Goal: Task Accomplishment & Management: Manage account settings

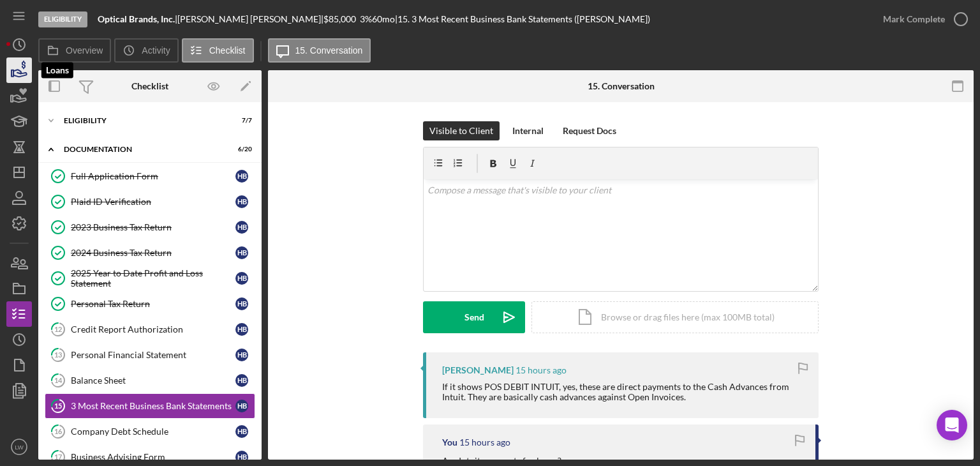
click at [10, 71] on icon "button" at bounding box center [19, 70] width 32 height 32
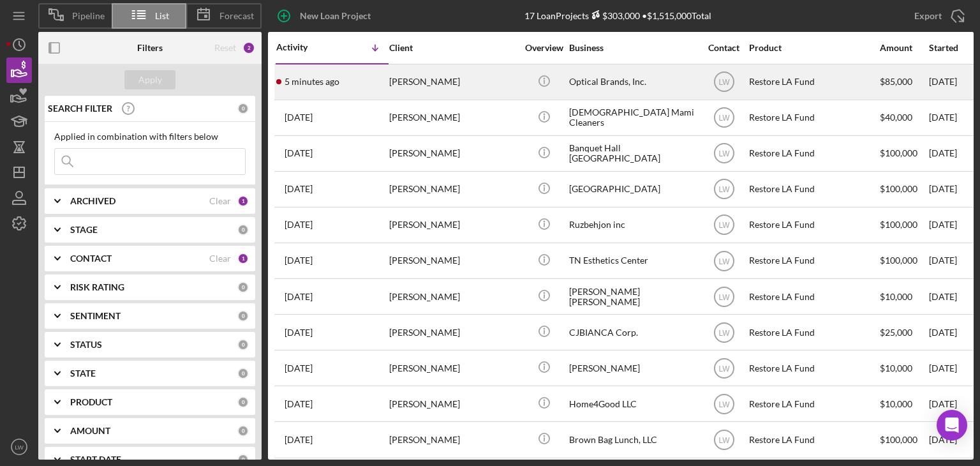
click at [438, 80] on div "[PERSON_NAME]" at bounding box center [453, 82] width 128 height 34
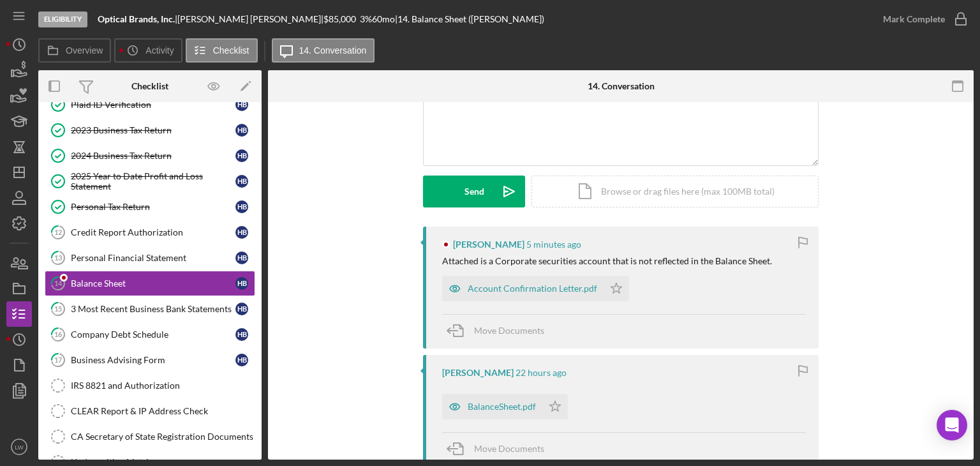
scroll to position [128, 0]
click at [538, 288] on div "Account Confirmation Letter.pdf" at bounding box center [533, 286] width 130 height 10
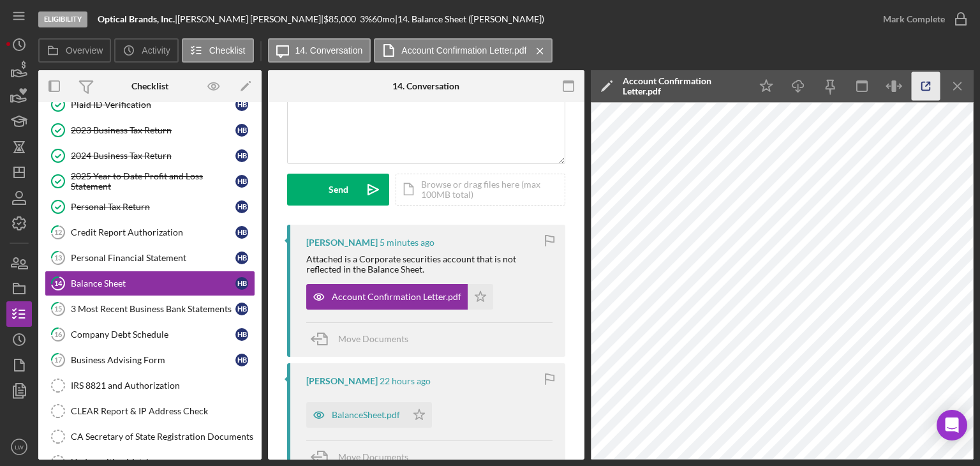
click at [922, 89] on icon "button" at bounding box center [926, 86] width 8 height 8
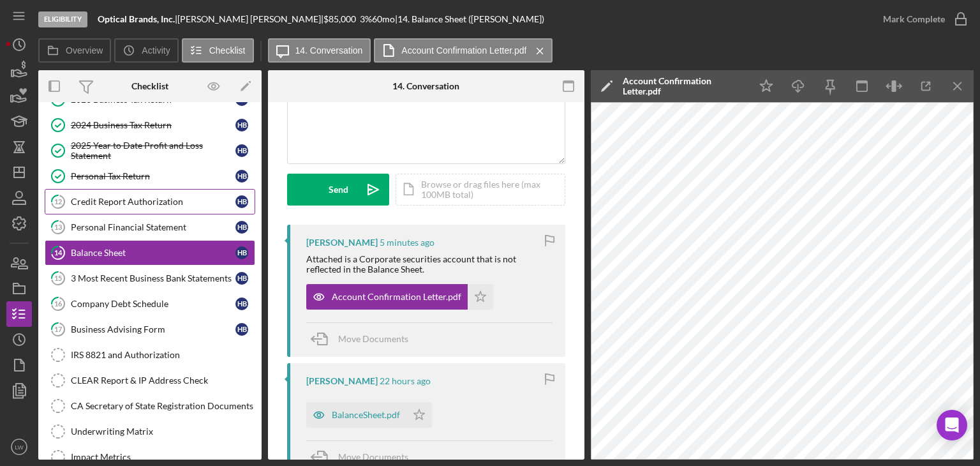
click at [141, 201] on div "Credit Report Authorization" at bounding box center [153, 202] width 165 height 10
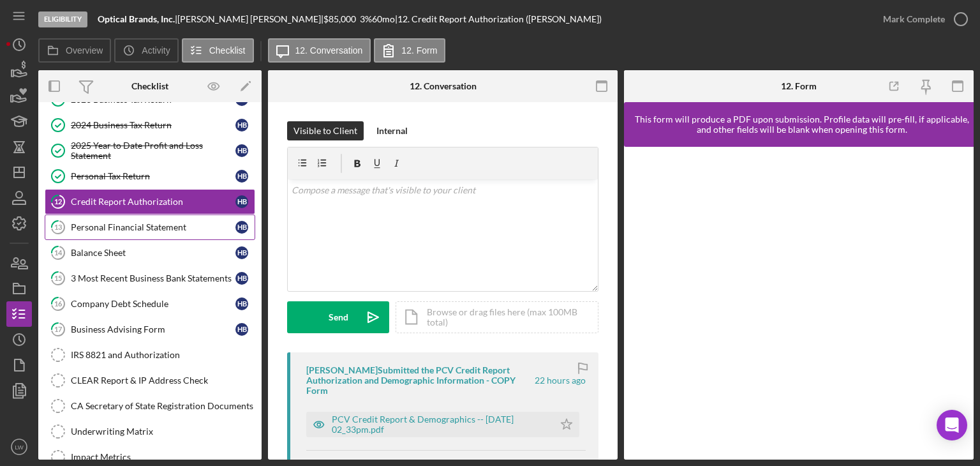
click at [149, 230] on div "Personal Financial Statement" at bounding box center [153, 227] width 165 height 10
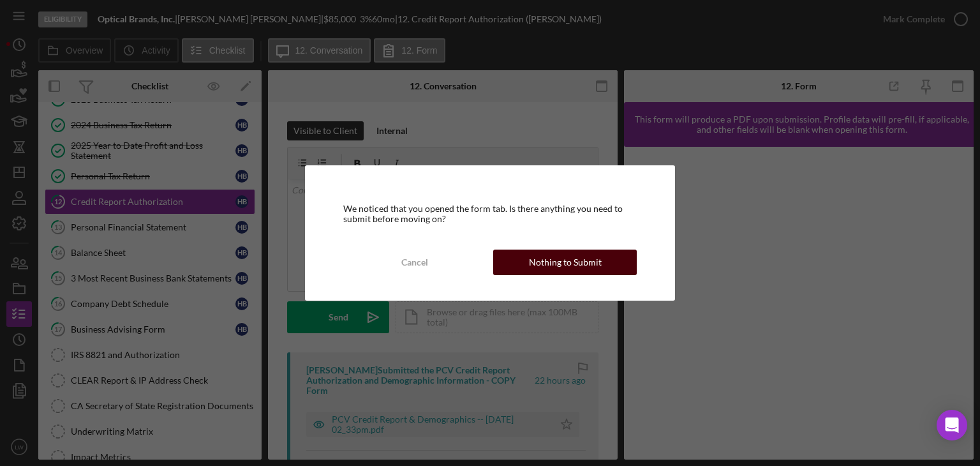
click at [552, 264] on div "Nothing to Submit" at bounding box center [565, 262] width 73 height 26
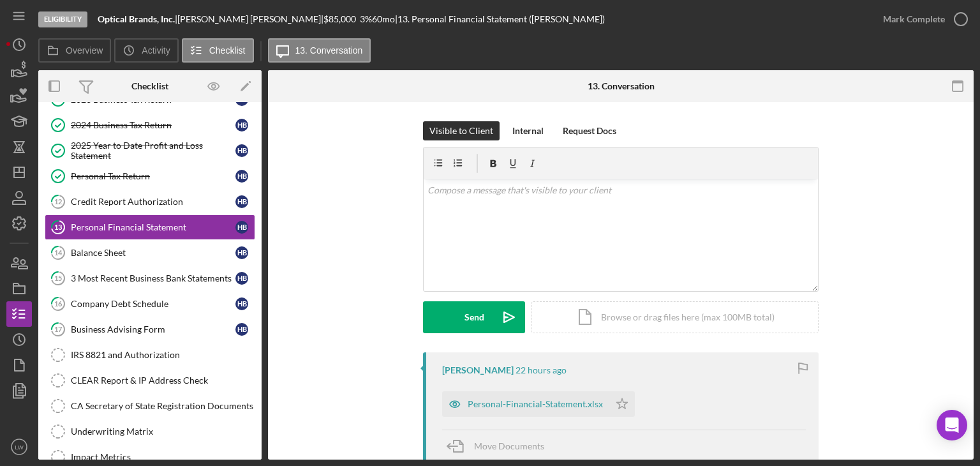
scroll to position [128, 0]
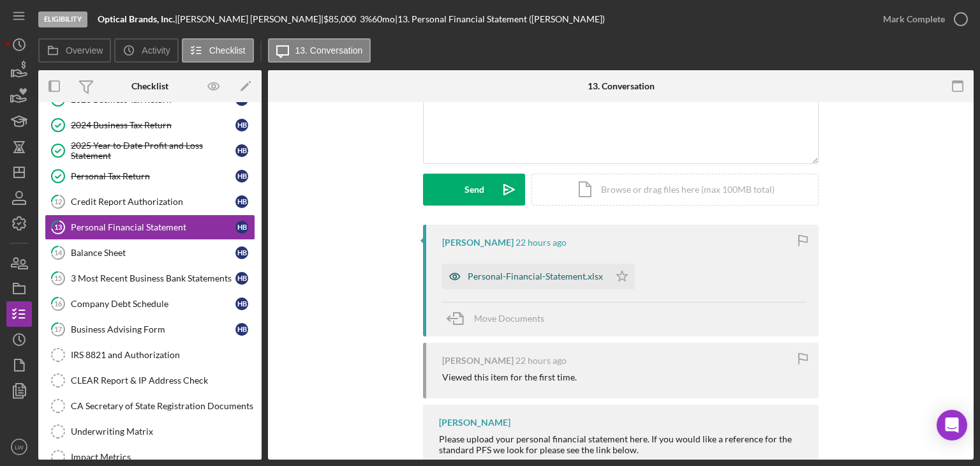
click at [559, 279] on div "Personal-Financial-Statement.xlsx" at bounding box center [535, 276] width 135 height 10
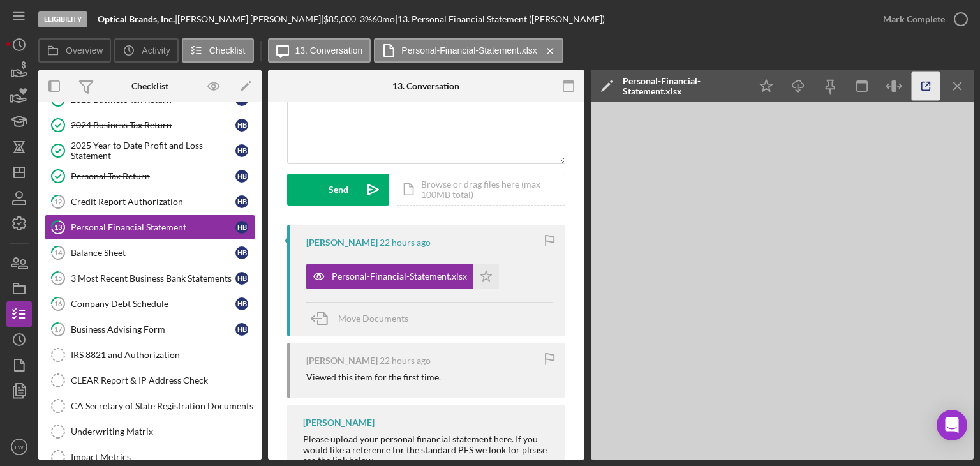
click at [928, 83] on icon "button" at bounding box center [926, 86] width 29 height 29
click at [105, 250] on div "Balance Sheet" at bounding box center [153, 253] width 165 height 10
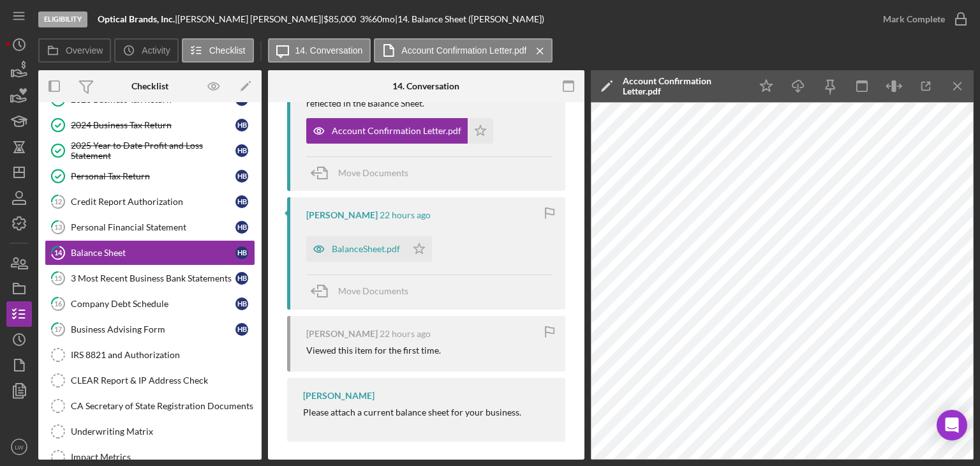
scroll to position [301, 0]
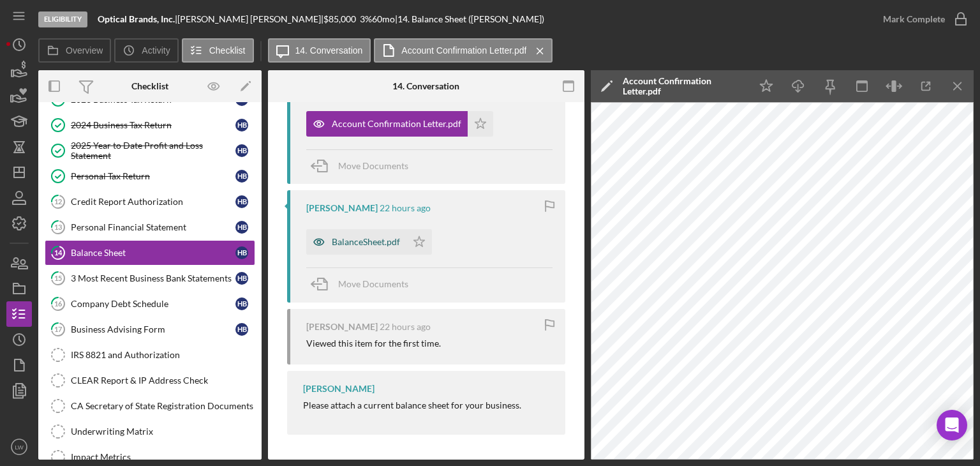
click at [380, 242] on div "BalanceSheet.pdf" at bounding box center [366, 242] width 68 height 10
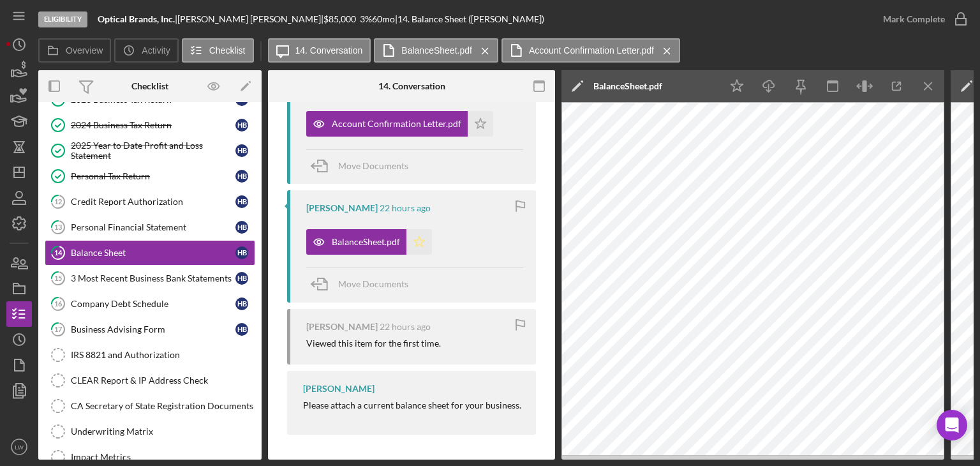
click at [420, 241] on icon "Icon/Star" at bounding box center [419, 242] width 26 height 26
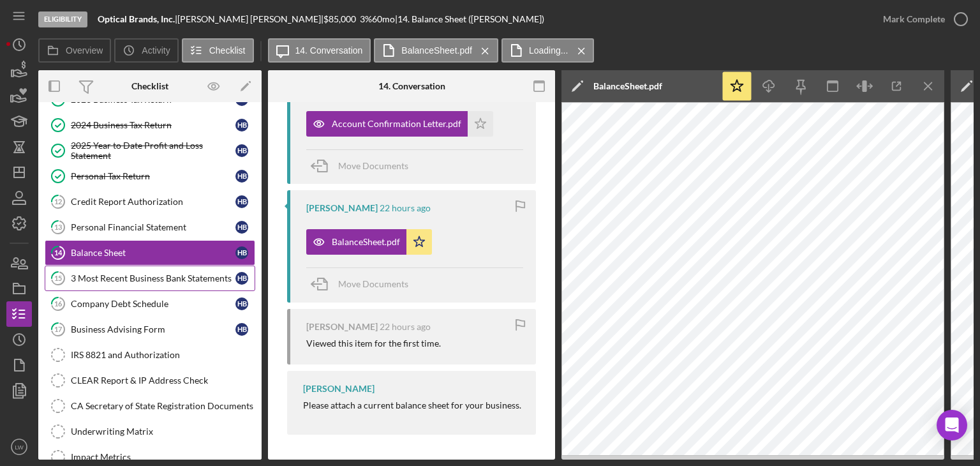
click at [142, 273] on div "3 Most Recent Business Bank Statements" at bounding box center [153, 278] width 165 height 10
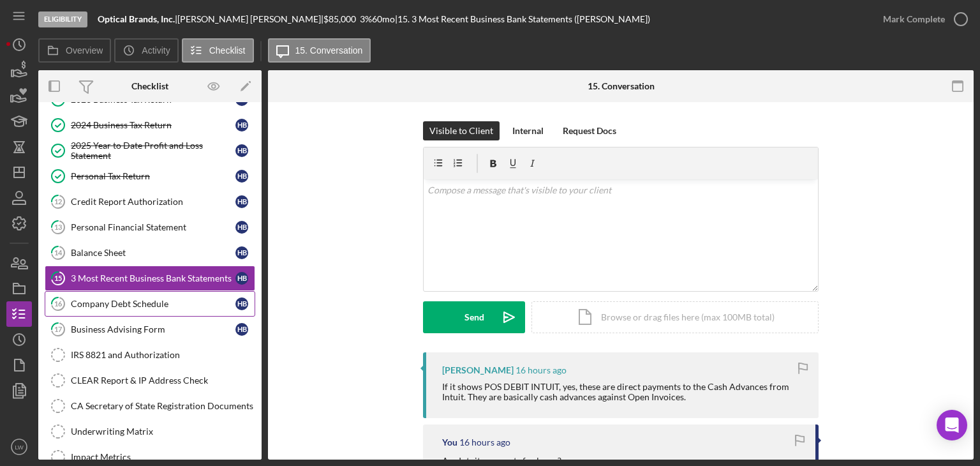
click at [125, 299] on div "Company Debt Schedule" at bounding box center [153, 304] width 165 height 10
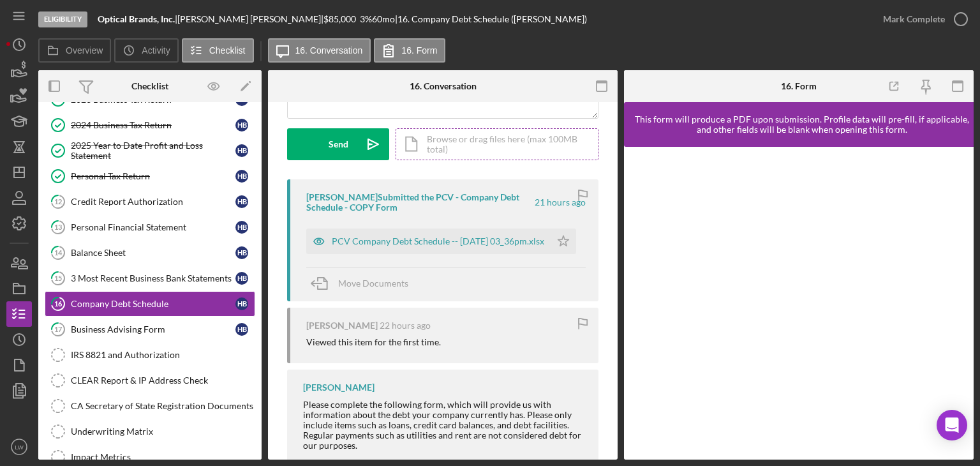
scroll to position [191, 0]
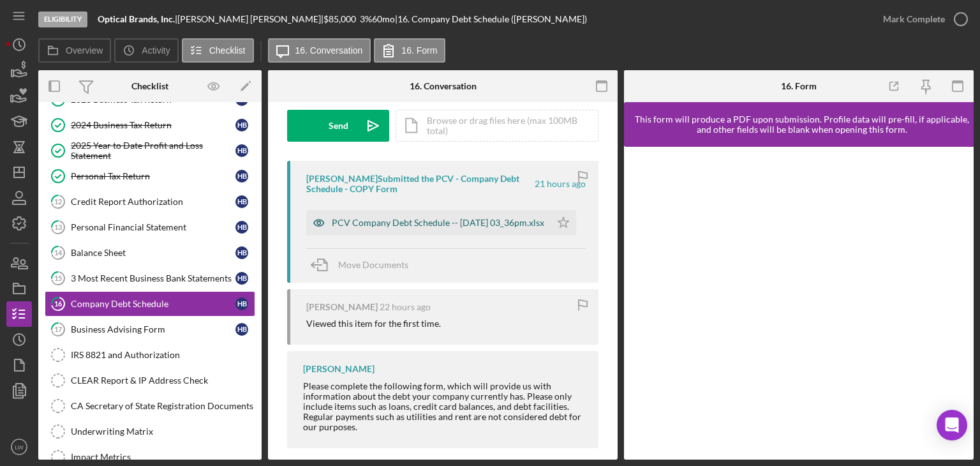
click at [411, 220] on div "PCV Company Debt Schedule -- 2025-09-03 03_36pm.xlsx" at bounding box center [438, 223] width 212 height 10
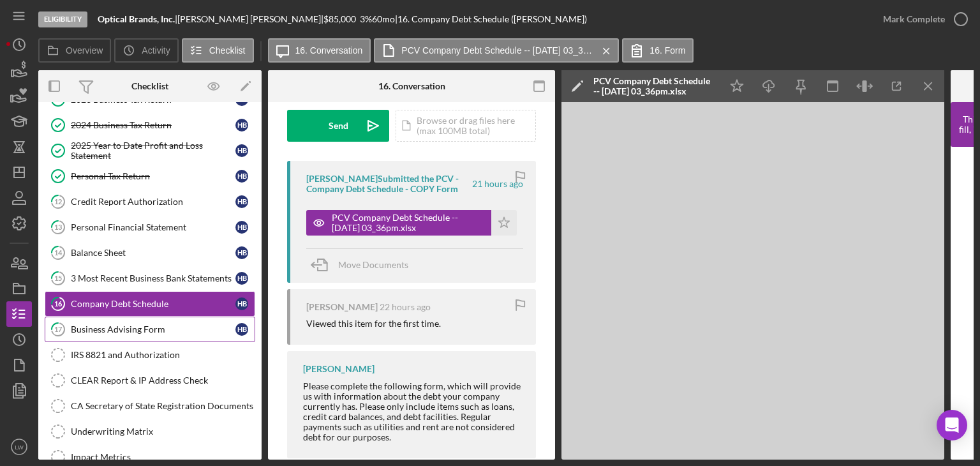
click at [77, 325] on div "Business Advising Form" at bounding box center [153, 329] width 165 height 10
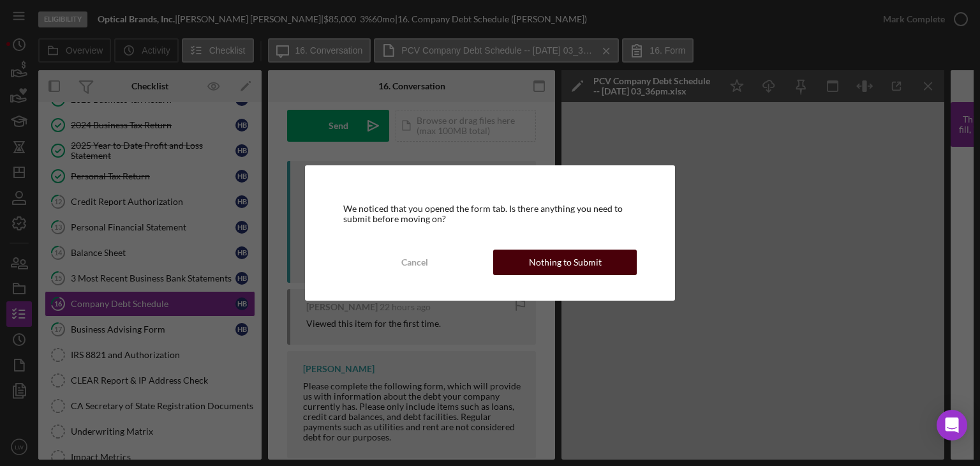
click at [556, 269] on div "Nothing to Submit" at bounding box center [565, 262] width 73 height 26
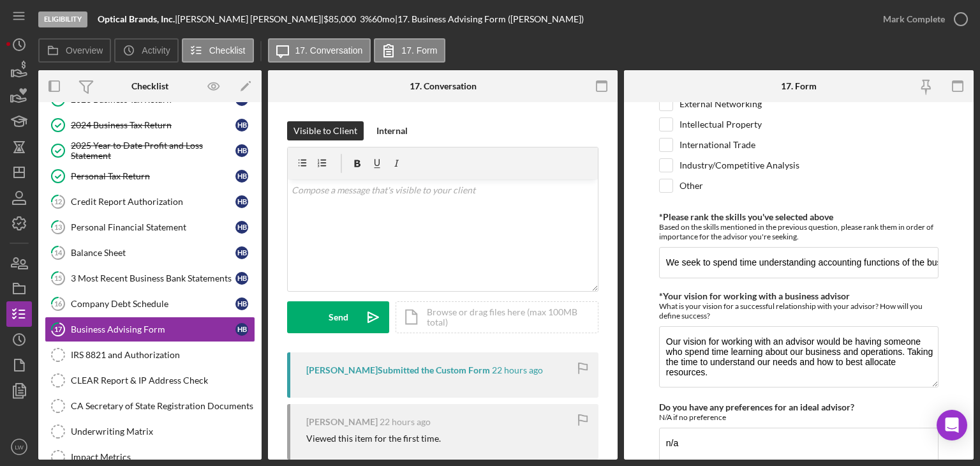
scroll to position [1184, 0]
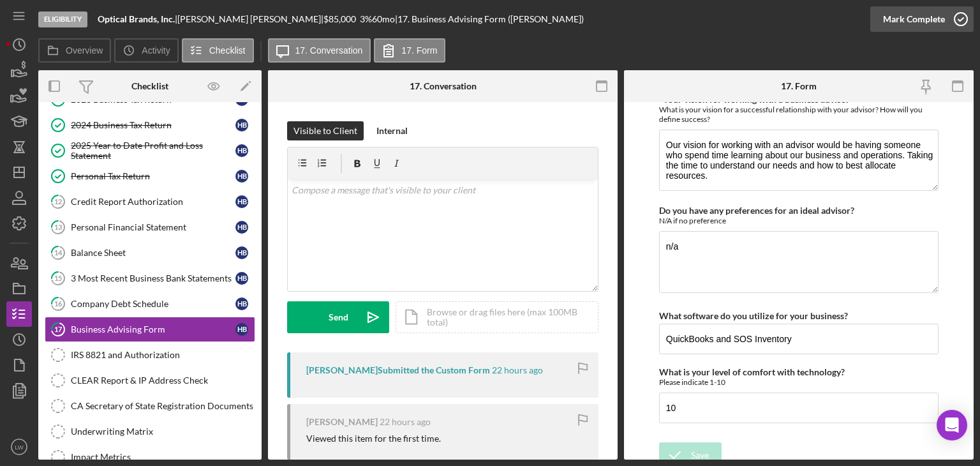
click at [926, 27] on div "Mark Complete" at bounding box center [914, 19] width 62 height 26
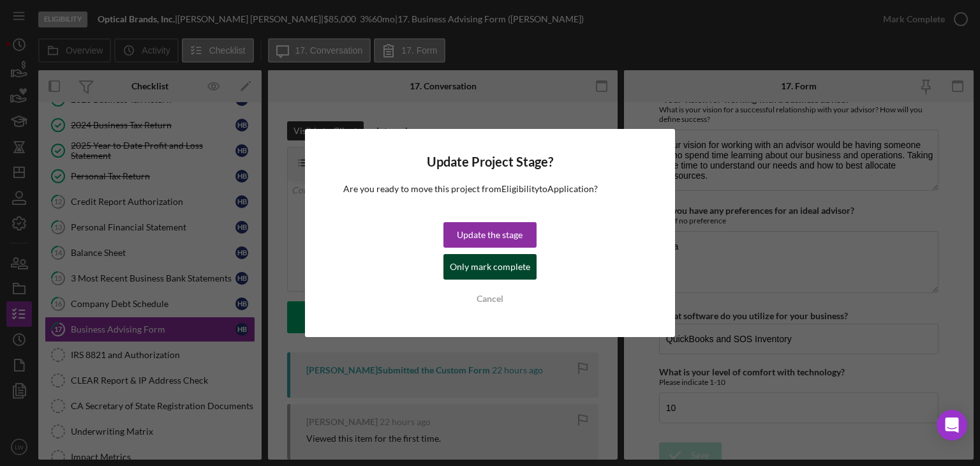
click at [479, 264] on div "Only mark complete" at bounding box center [490, 267] width 80 height 26
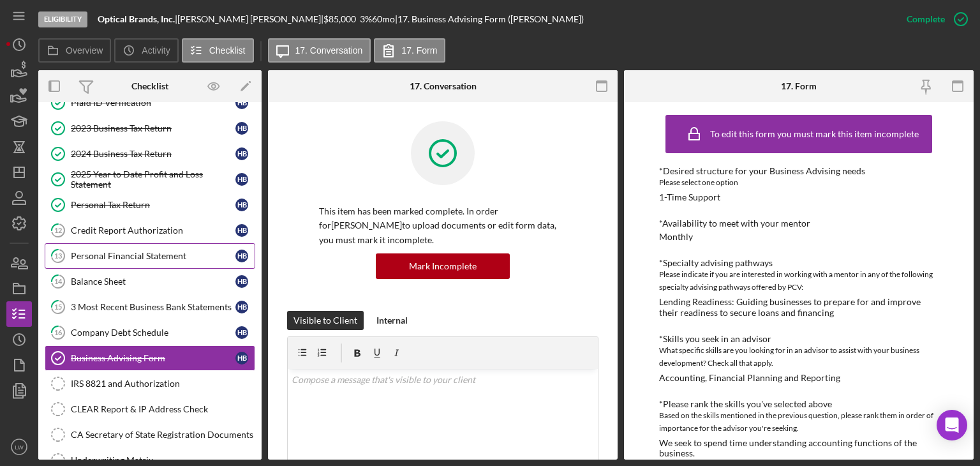
scroll to position [128, 0]
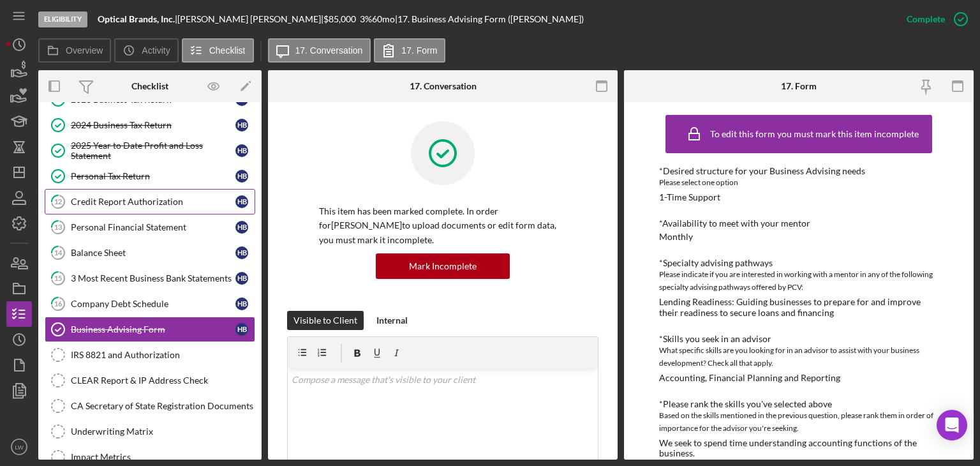
click at [152, 200] on div "Credit Report Authorization" at bounding box center [153, 202] width 165 height 10
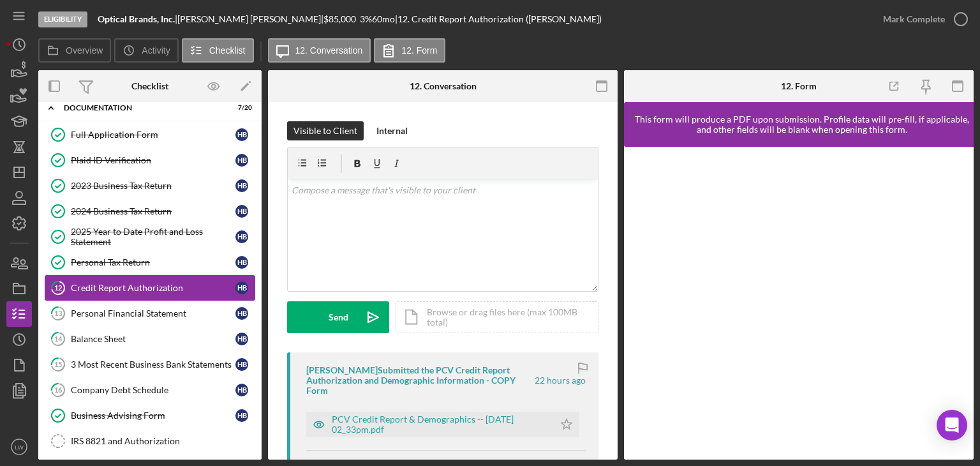
scroll to position [64, 0]
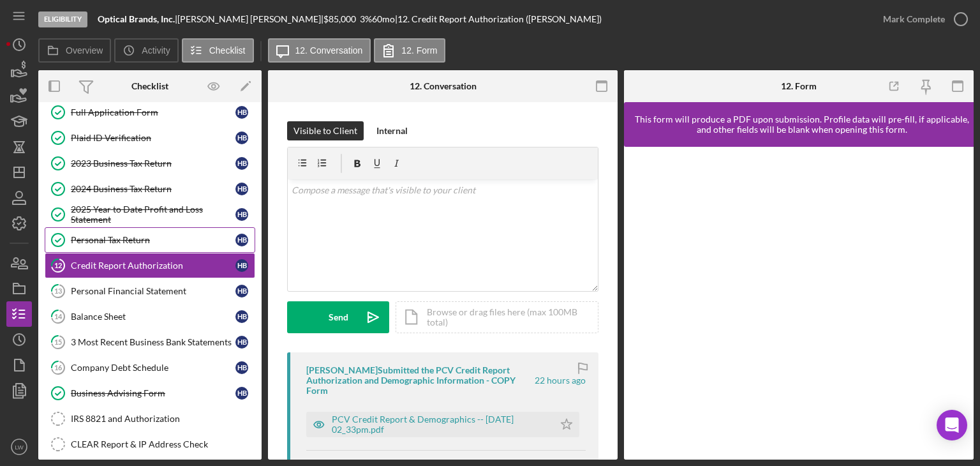
click at [138, 243] on link "Personal Tax Return Personal Tax Return H B" at bounding box center [150, 240] width 211 height 26
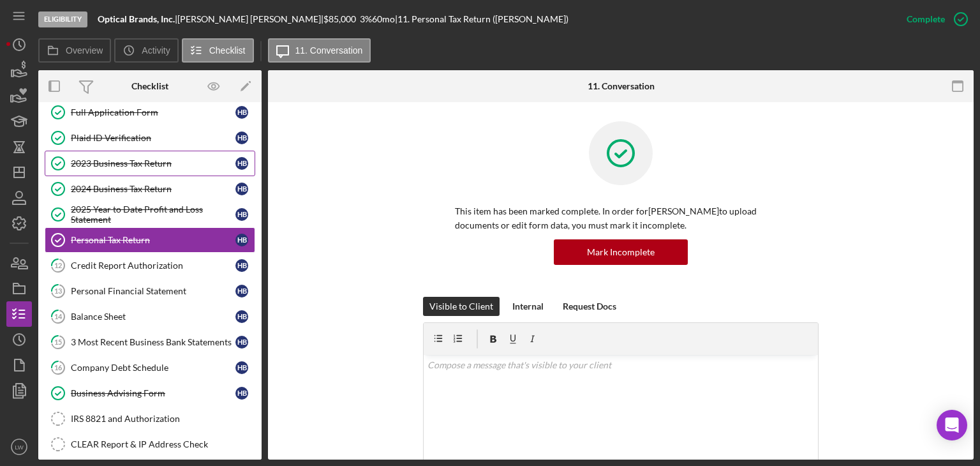
click at [151, 158] on div "2023 Business Tax Return" at bounding box center [153, 163] width 165 height 10
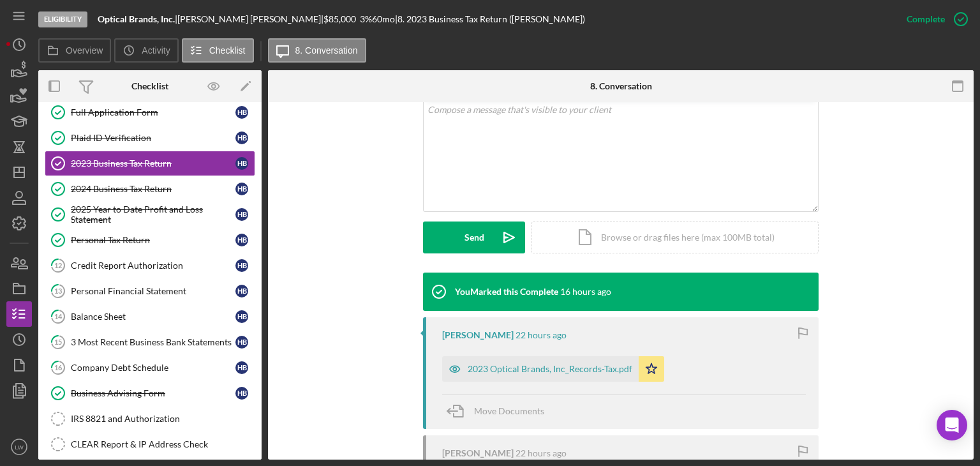
scroll to position [383, 0]
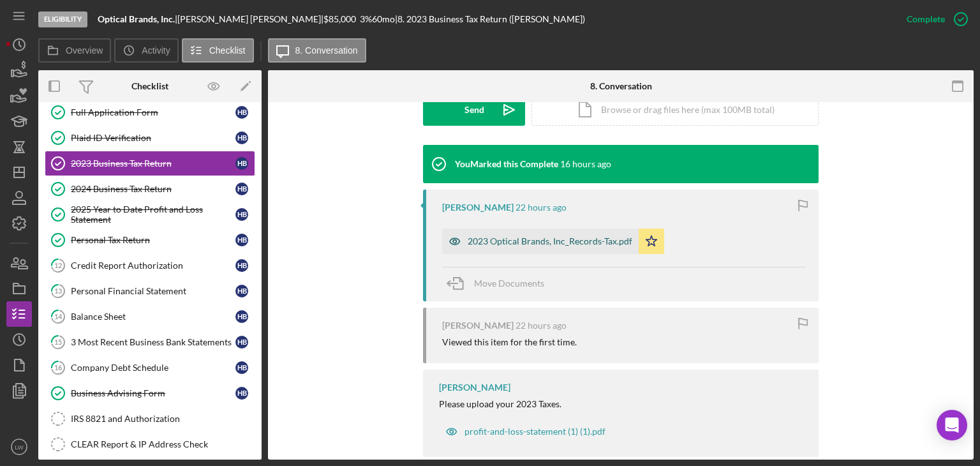
click at [573, 241] on div "2023 Optical Brands, Inc_Records-Tax.pdf" at bounding box center [550, 241] width 165 height 10
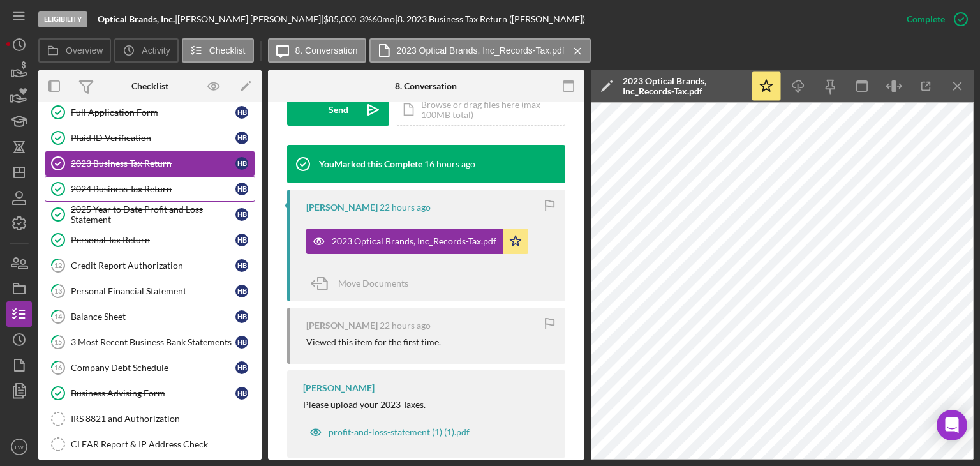
click at [140, 184] on div "2024 Business Tax Return" at bounding box center [153, 189] width 165 height 10
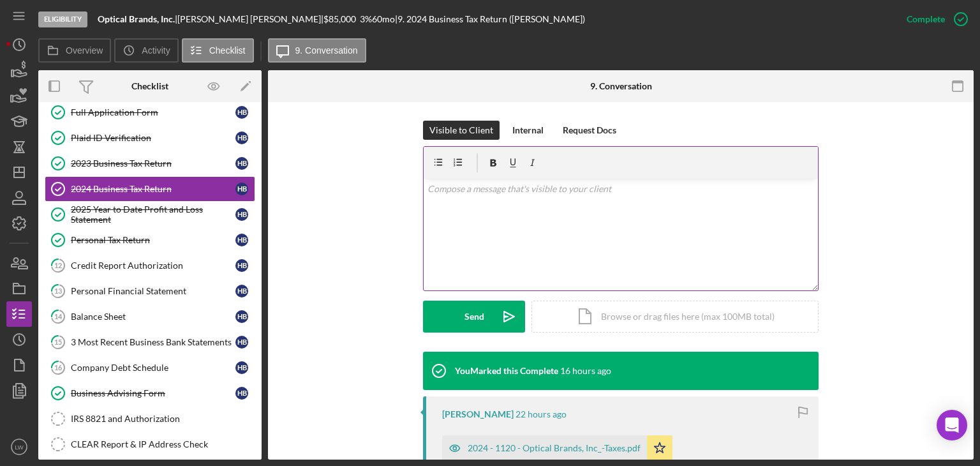
scroll to position [191, 0]
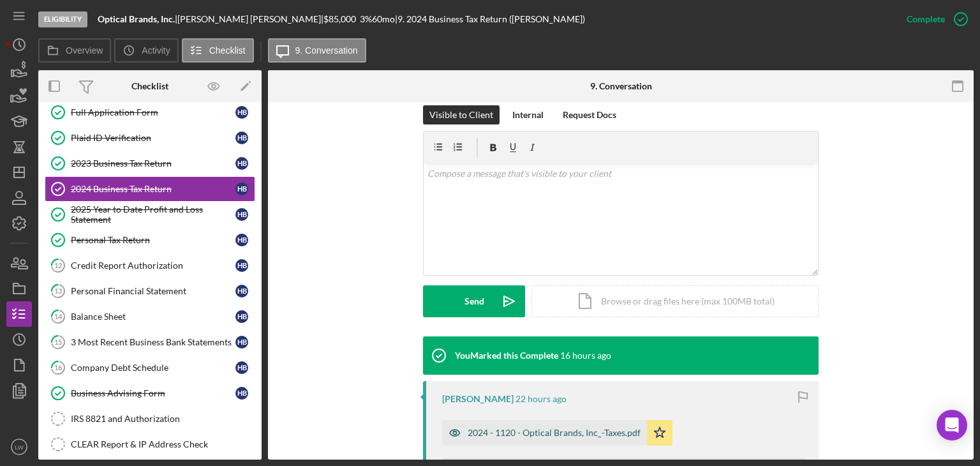
click at [524, 426] on div "2024 - 1120 - Optical Brands, Inc_-Taxes.pdf" at bounding box center [544, 433] width 205 height 26
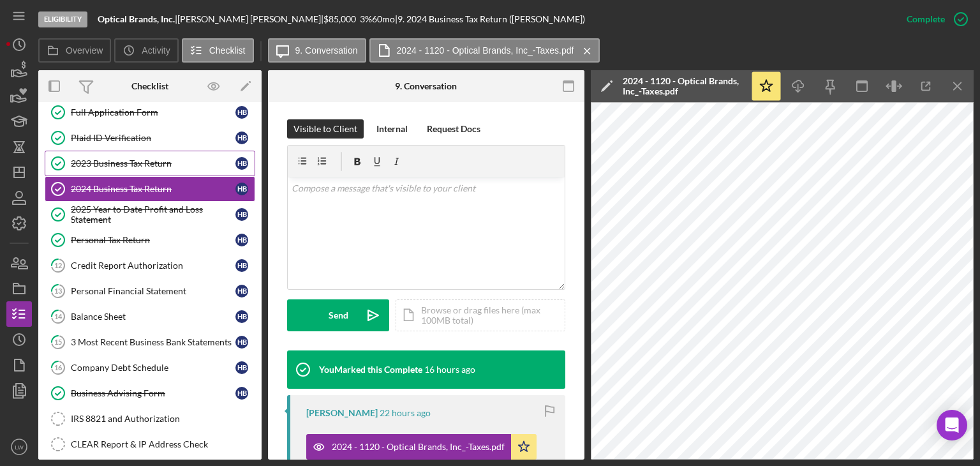
click at [103, 163] on div "2023 Business Tax Return" at bounding box center [153, 163] width 165 height 10
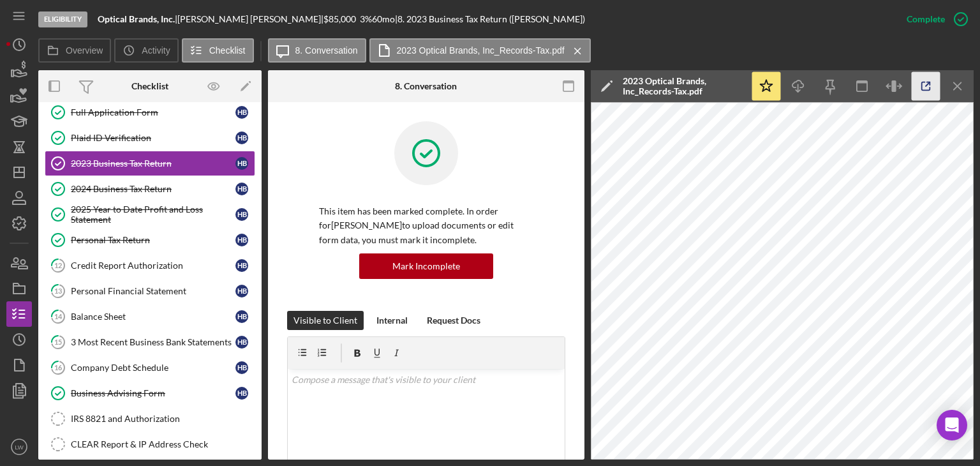
click at [919, 85] on icon "button" at bounding box center [926, 86] width 29 height 29
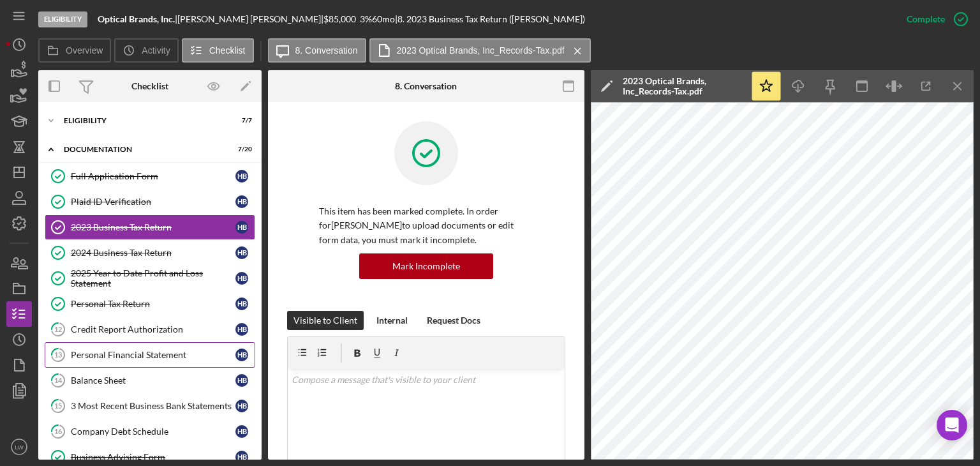
scroll to position [64, 0]
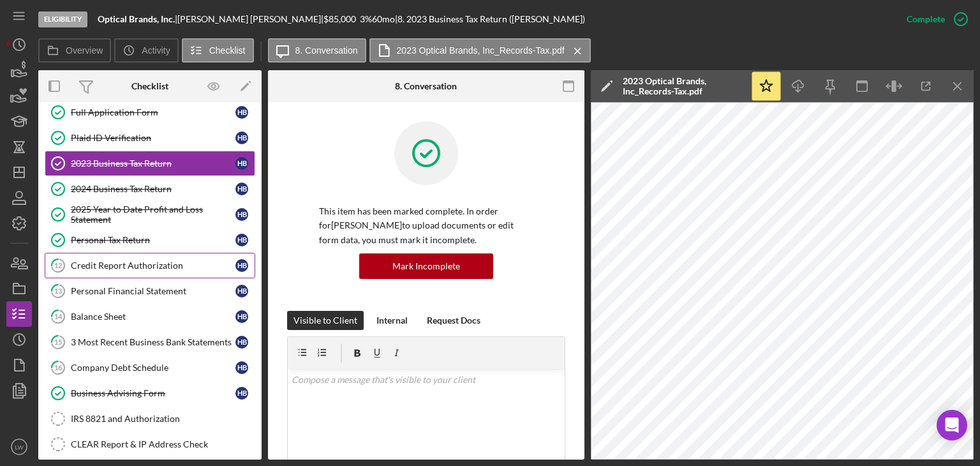
click at [151, 268] on div "Credit Report Authorization" at bounding box center [153, 265] width 165 height 10
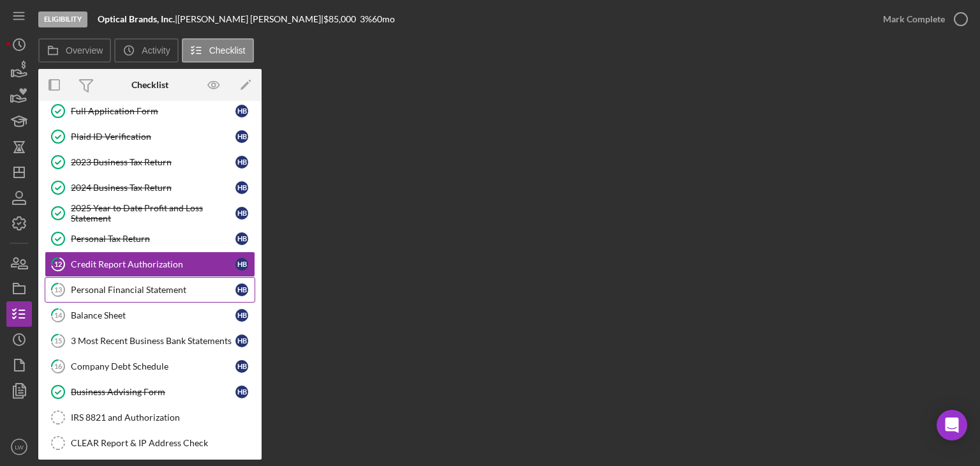
click at [158, 286] on div "Personal Financial Statement" at bounding box center [153, 290] width 165 height 10
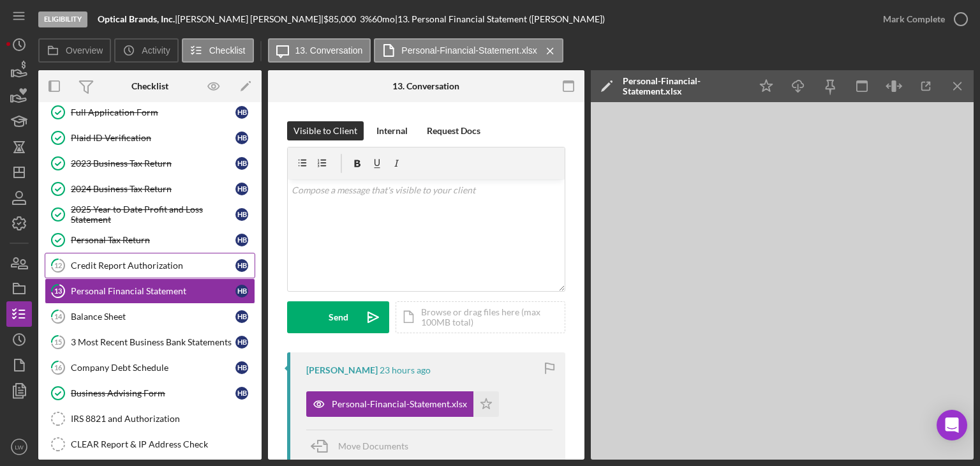
click at [147, 264] on div "Credit Report Authorization" at bounding box center [153, 265] width 165 height 10
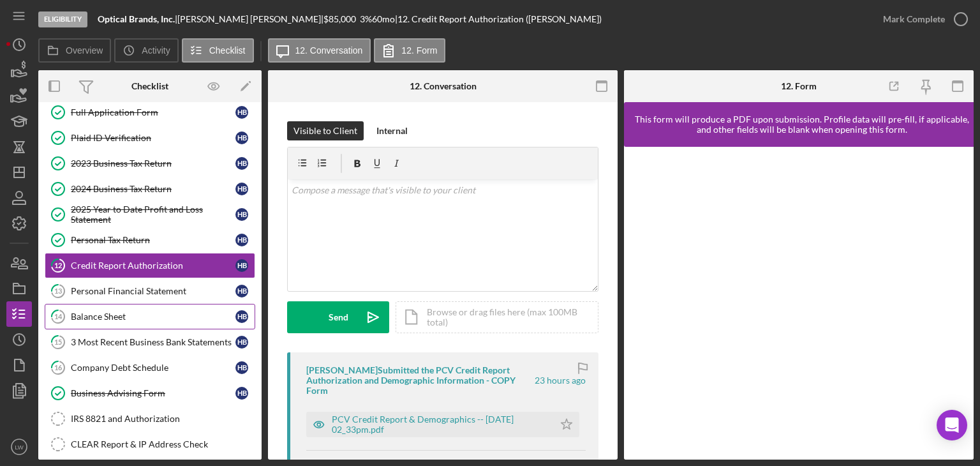
click at [138, 313] on div "Balance Sheet" at bounding box center [153, 316] width 165 height 10
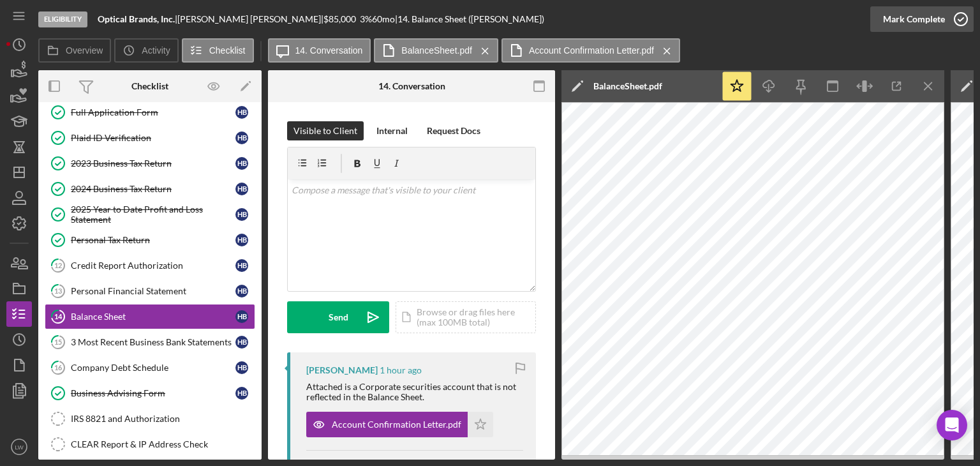
click at [953, 21] on icon "button" at bounding box center [961, 19] width 32 height 32
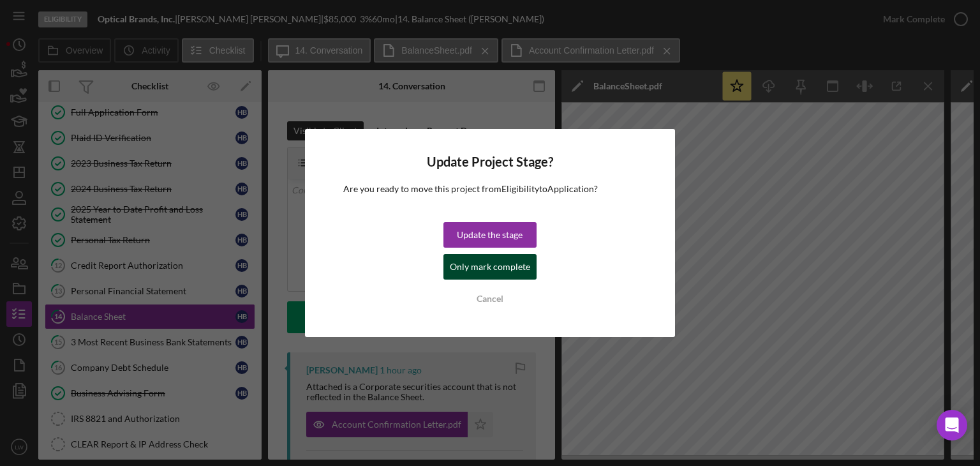
click at [495, 265] on div "Only mark complete" at bounding box center [490, 267] width 80 height 26
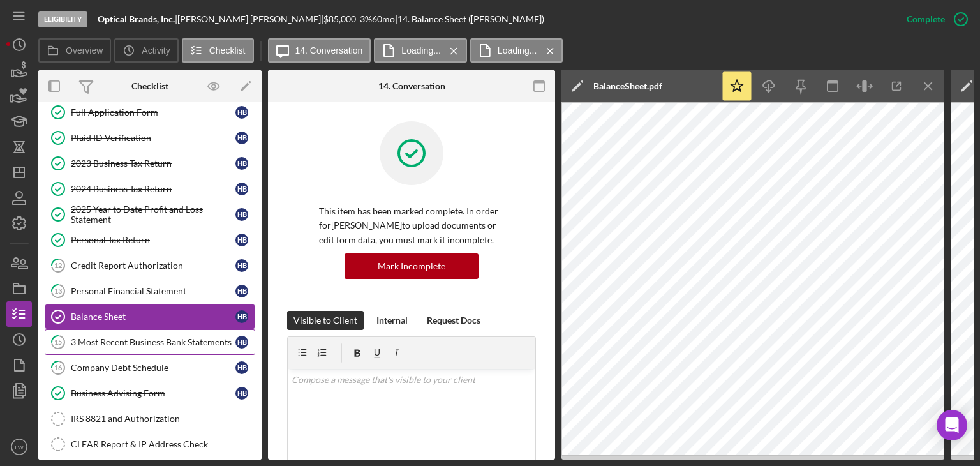
click at [123, 341] on div "3 Most Recent Business Bank Statements" at bounding box center [153, 342] width 165 height 10
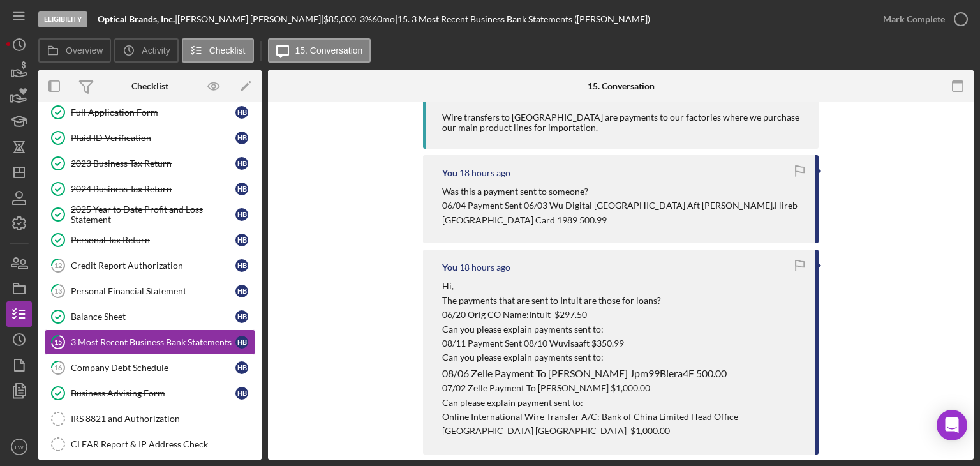
scroll to position [853, 0]
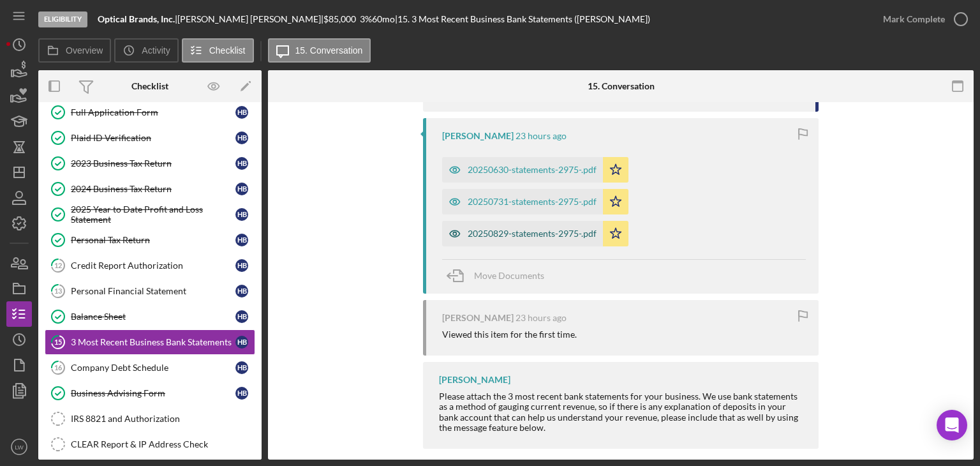
click at [527, 228] on div "20250829-statements-2975-.pdf" at bounding box center [532, 233] width 129 height 10
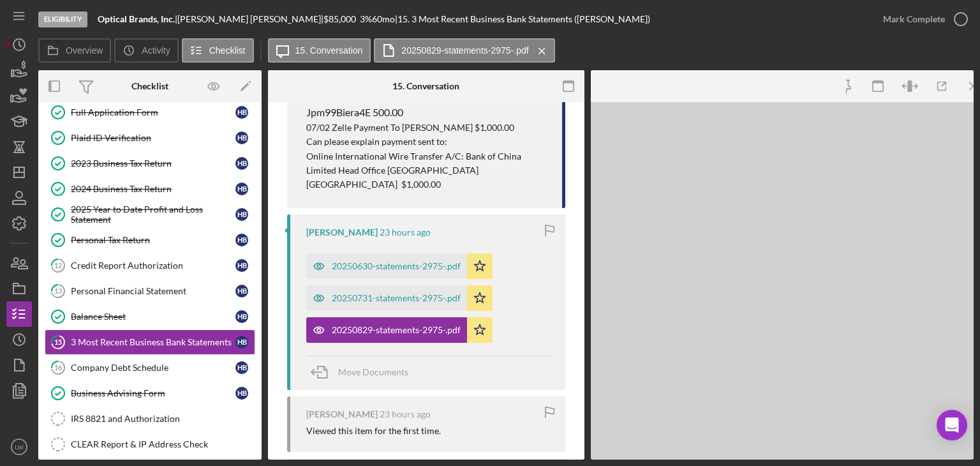
scroll to position [925, 0]
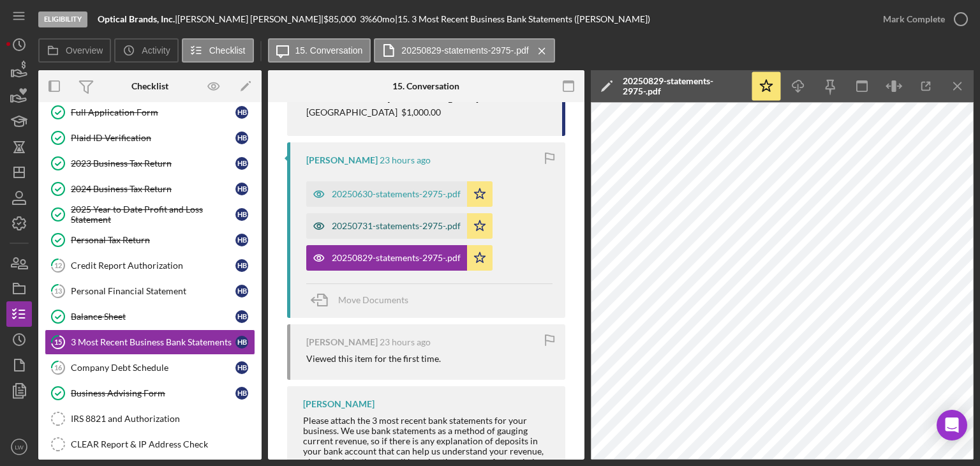
click at [449, 213] on div "20250731-statements-2975-.pdf" at bounding box center [386, 226] width 161 height 26
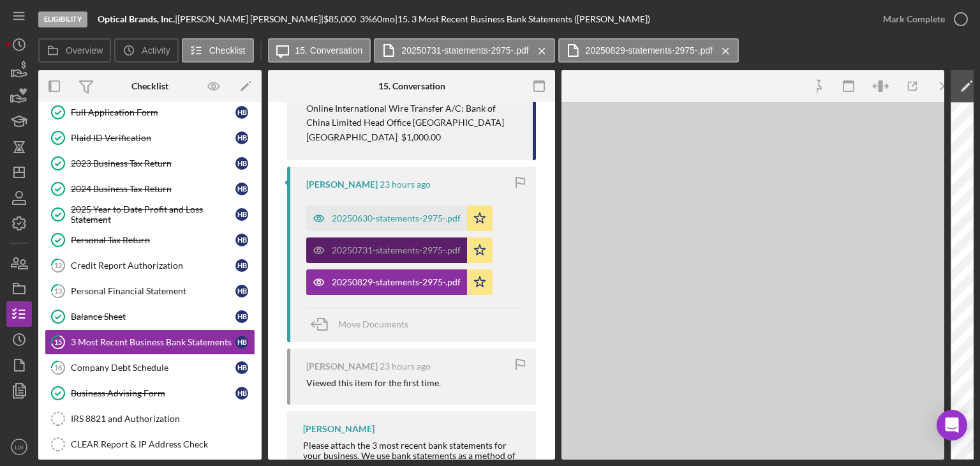
scroll to position [960, 0]
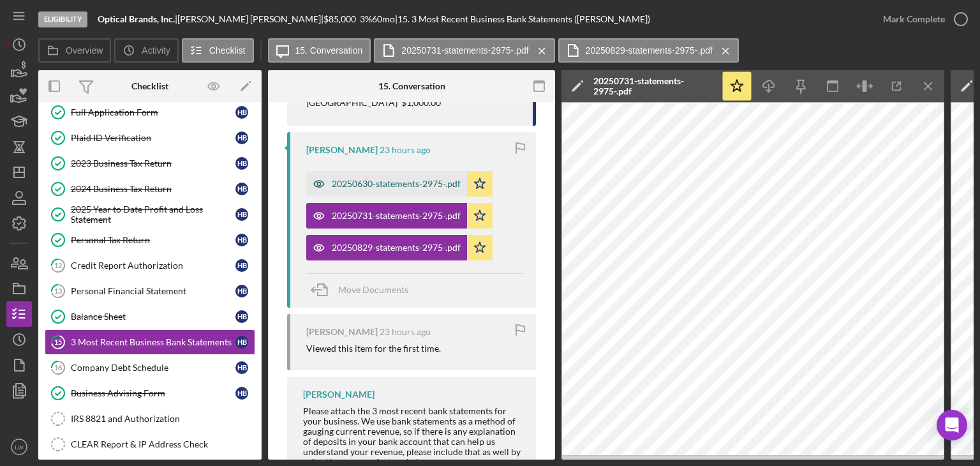
click at [421, 179] on div "20250630-statements-2975-.pdf" at bounding box center [396, 184] width 129 height 10
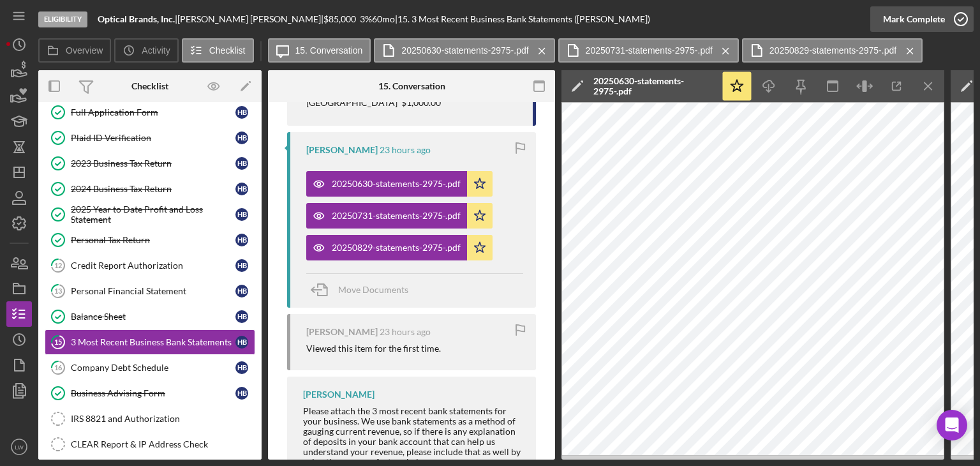
click at [931, 17] on div "Mark Complete" at bounding box center [914, 19] width 62 height 26
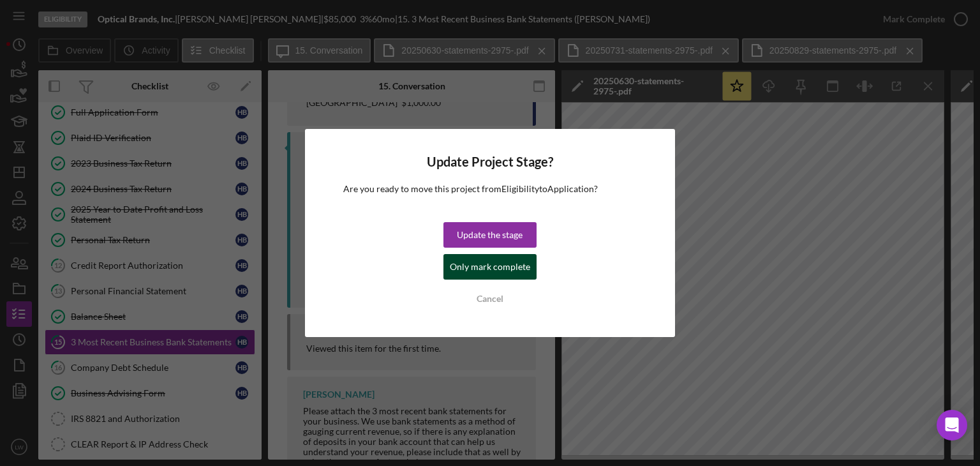
click at [493, 271] on div "Only mark complete" at bounding box center [490, 267] width 80 height 26
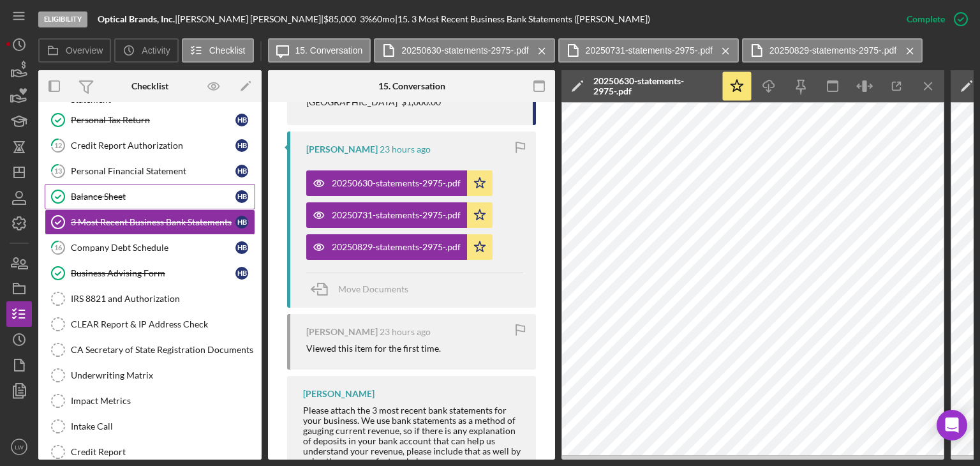
scroll to position [191, 0]
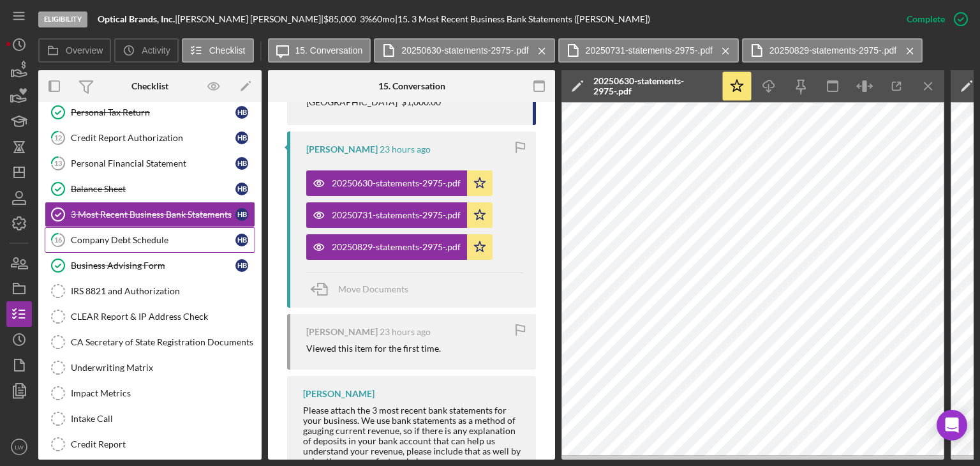
click at [128, 235] on div "Company Debt Schedule" at bounding box center [153, 240] width 165 height 10
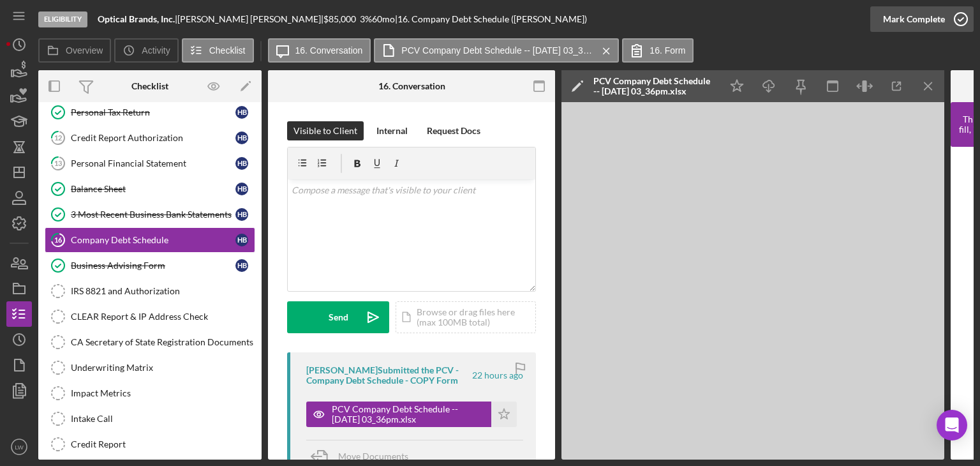
click at [916, 17] on div "Mark Complete" at bounding box center [914, 19] width 62 height 26
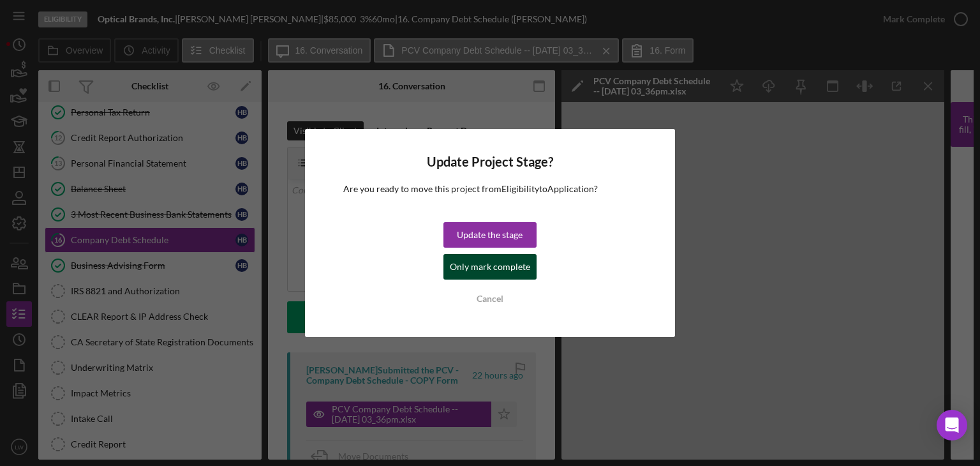
click at [477, 260] on div "Only mark complete" at bounding box center [490, 267] width 80 height 26
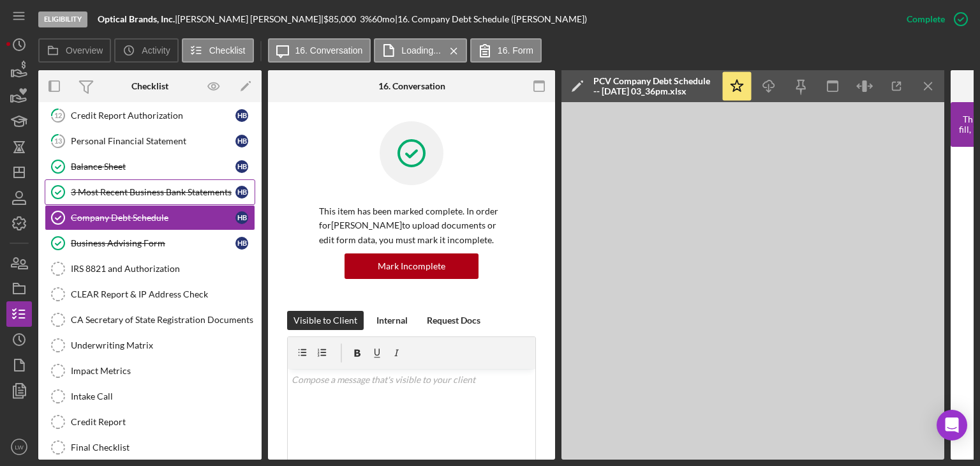
scroll to position [283, 0]
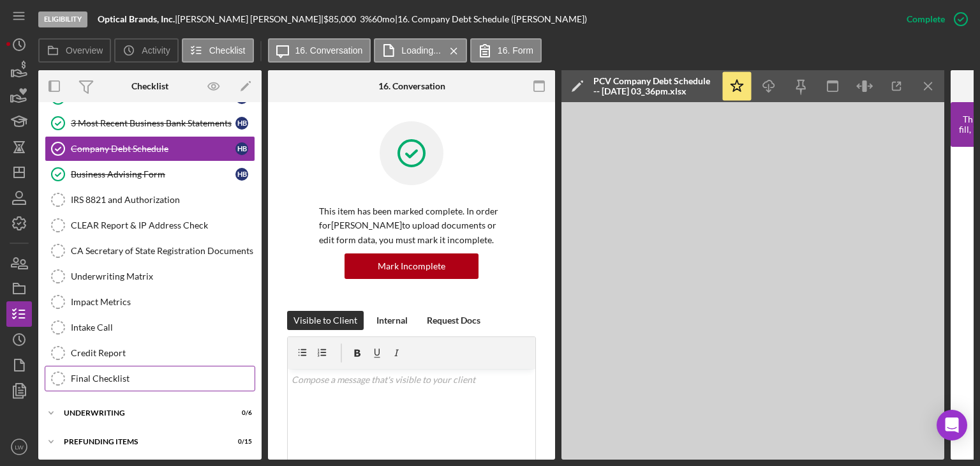
click at [107, 376] on div "Final Checklist" at bounding box center [163, 378] width 184 height 10
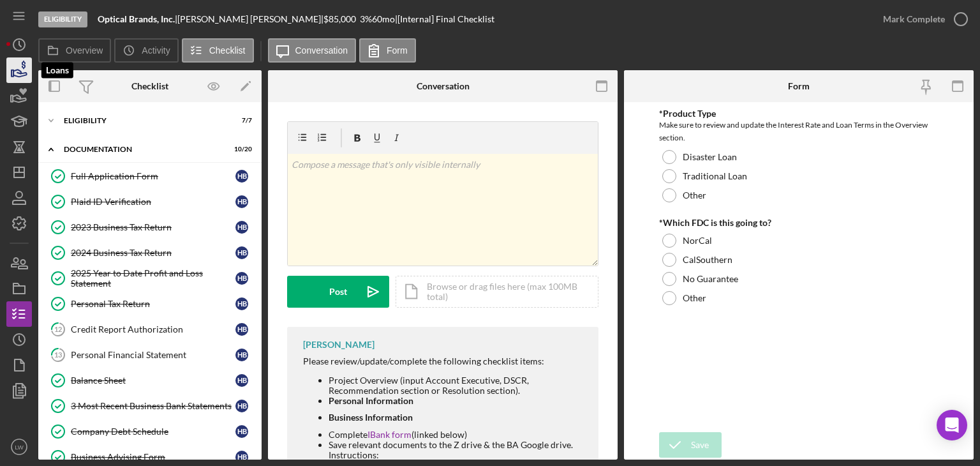
click at [11, 73] on polygon "button" at bounding box center [12, 73] width 2 height 6
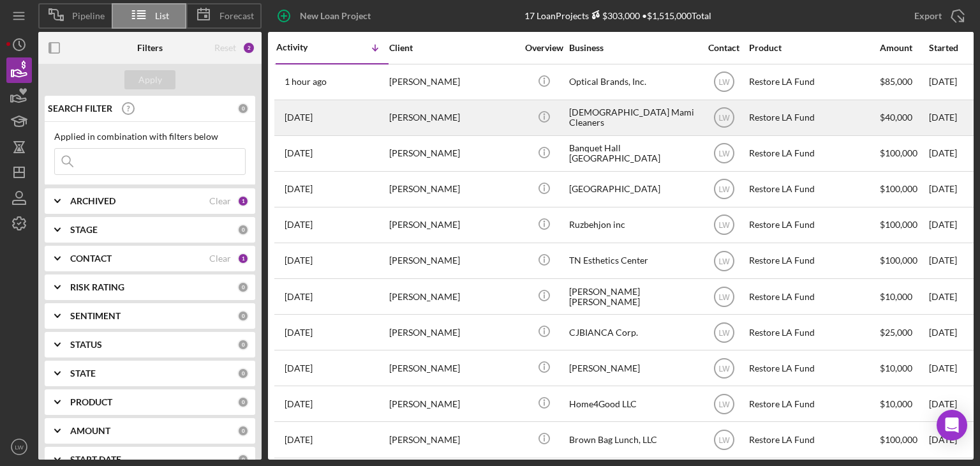
click at [408, 121] on div "Kali Batista" at bounding box center [453, 118] width 128 height 34
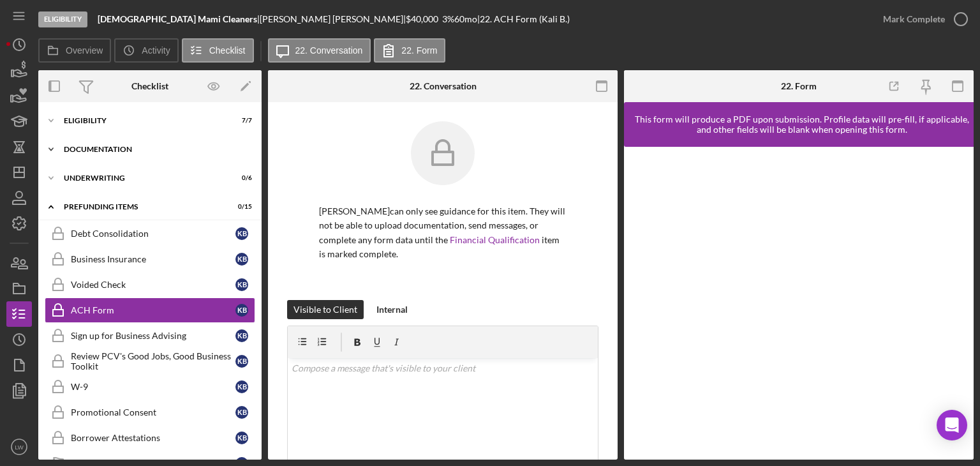
click at [107, 141] on div "Icon/Expander Documentation 0 / 20" at bounding box center [149, 150] width 223 height 26
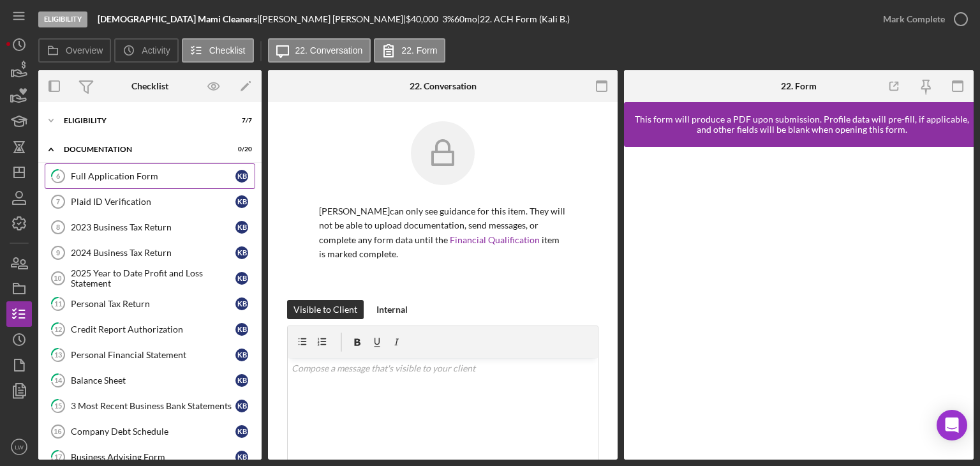
click at [128, 173] on div "Full Application Form" at bounding box center [153, 176] width 165 height 10
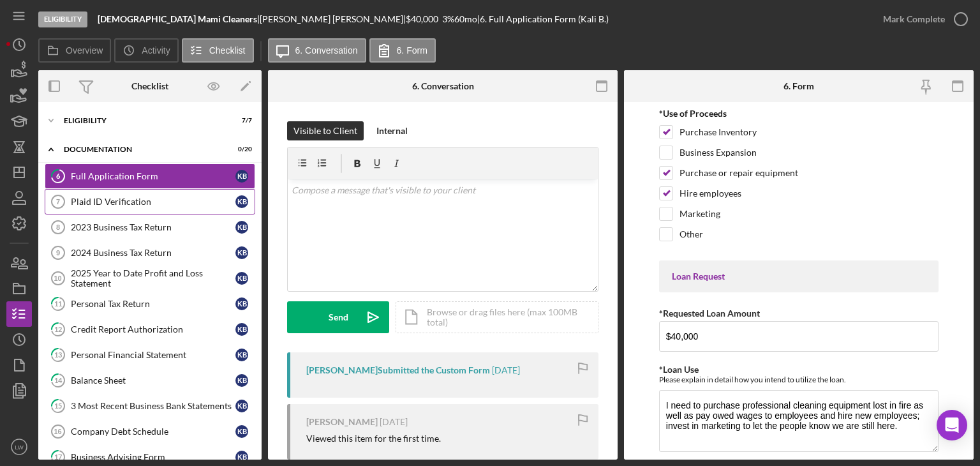
click at [124, 199] on div "Plaid ID Verification" at bounding box center [153, 202] width 165 height 10
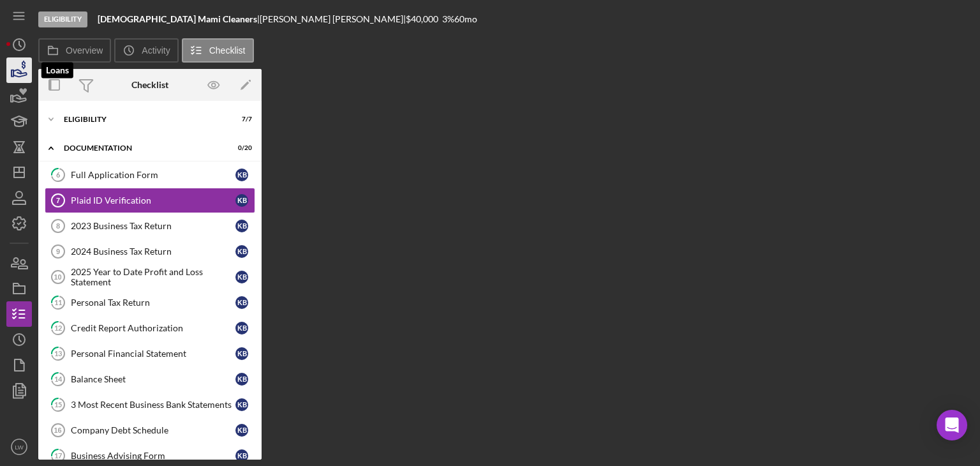
click at [10, 68] on icon "button" at bounding box center [19, 70] width 32 height 32
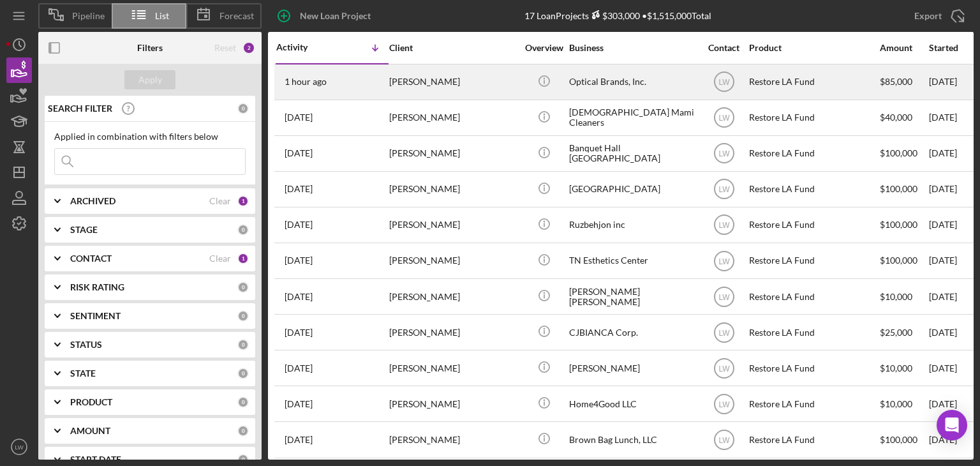
click at [481, 87] on div "[PERSON_NAME]" at bounding box center [453, 82] width 128 height 34
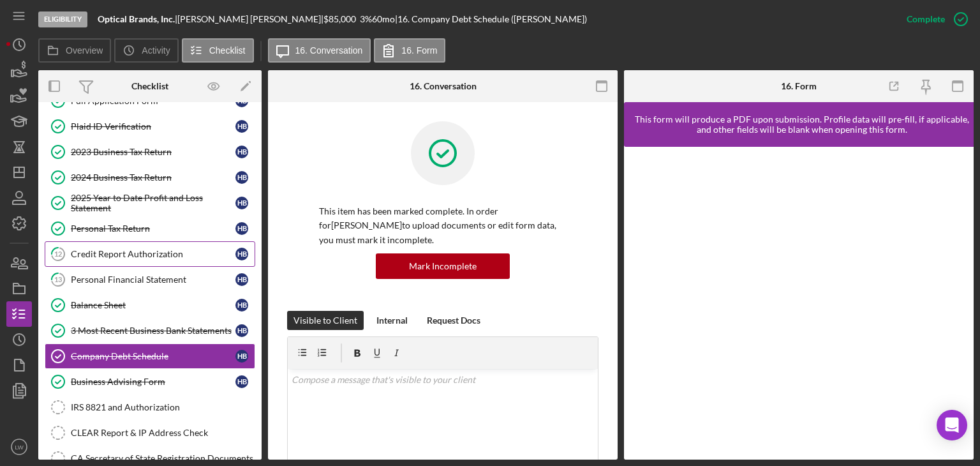
scroll to position [20, 0]
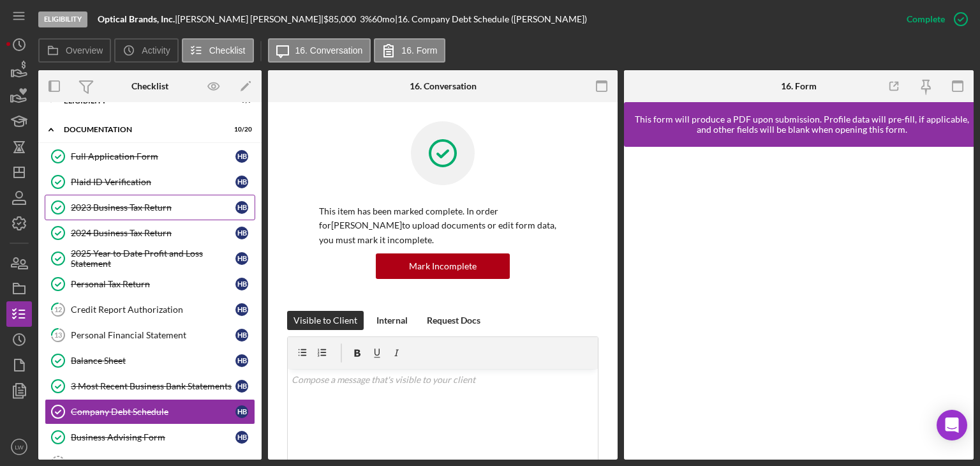
click at [144, 204] on div "2023 Business Tax Return" at bounding box center [153, 207] width 165 height 10
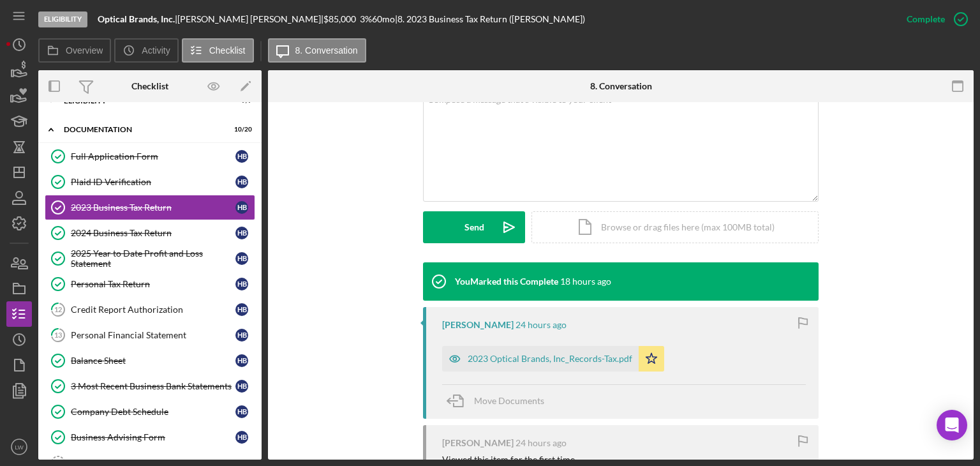
scroll to position [319, 0]
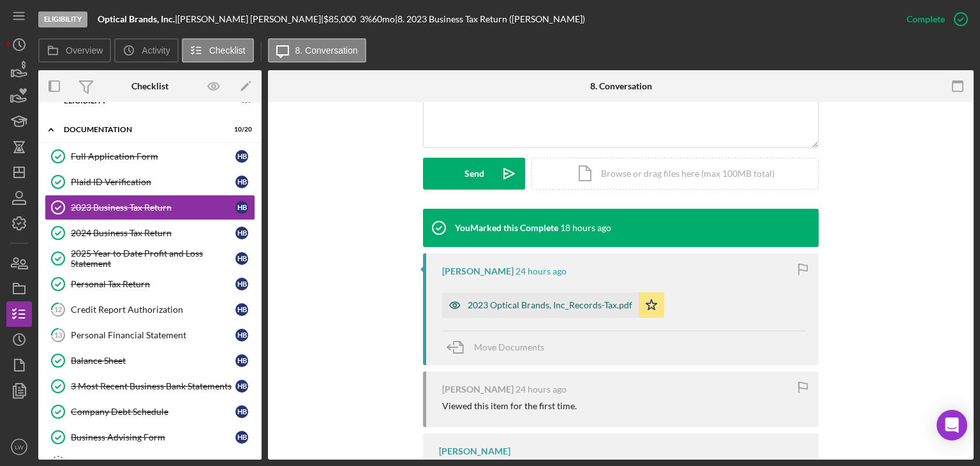
click at [600, 309] on div "2023 Optical Brands, Inc_Records-Tax.pdf" at bounding box center [550, 305] width 165 height 10
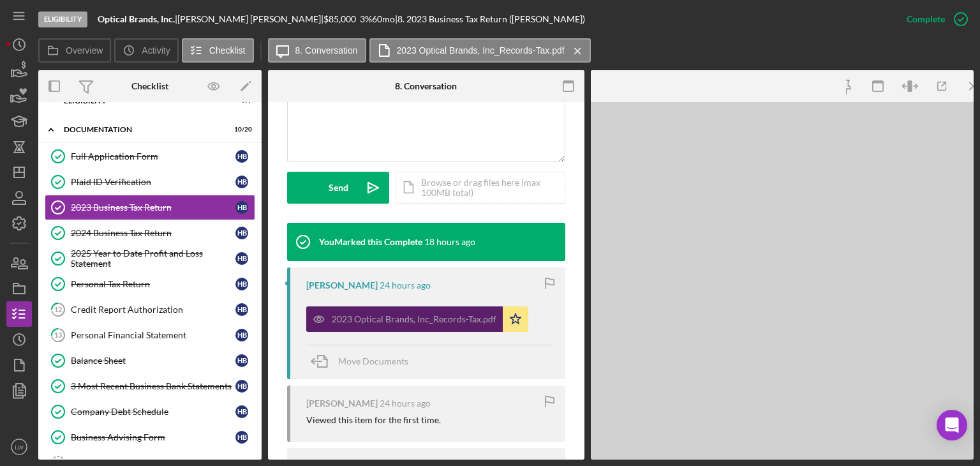
scroll to position [333, 0]
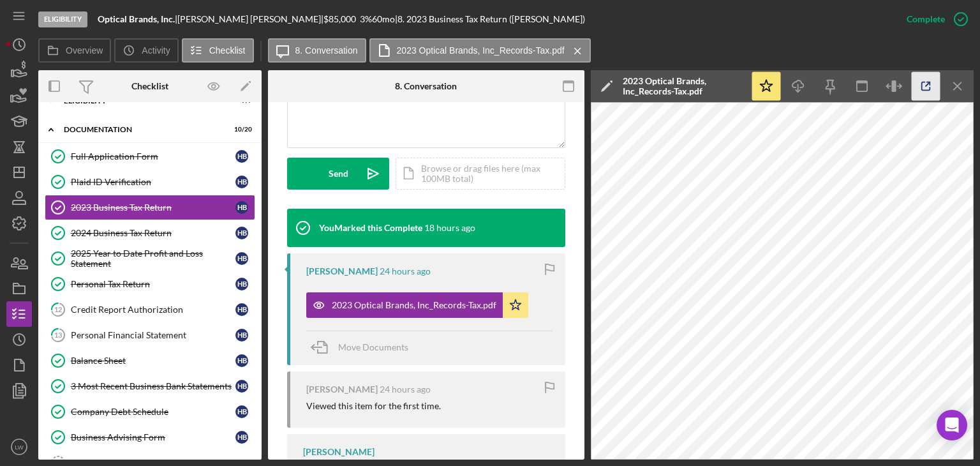
click at [925, 82] on icon "button" at bounding box center [926, 86] width 8 height 8
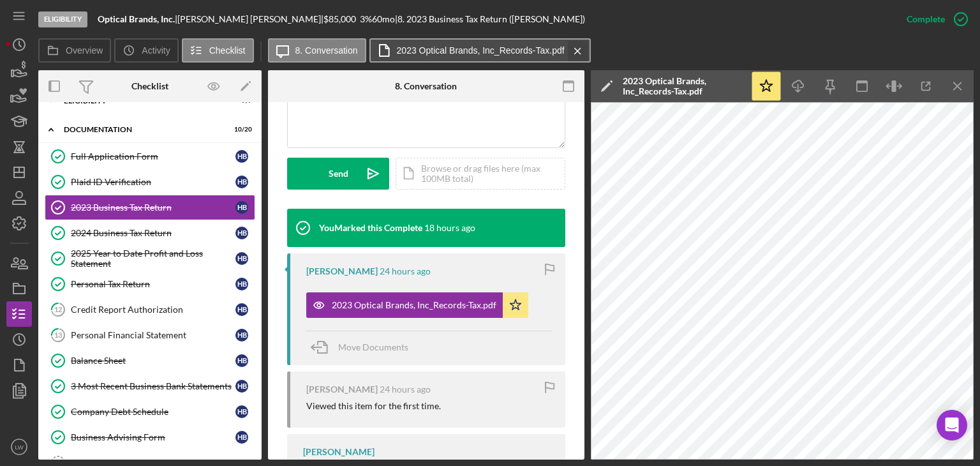
click at [581, 51] on button "2023 Optical Brands, Inc_Records-Tax.pdf Icon/Menu Close" at bounding box center [479, 50] width 221 height 24
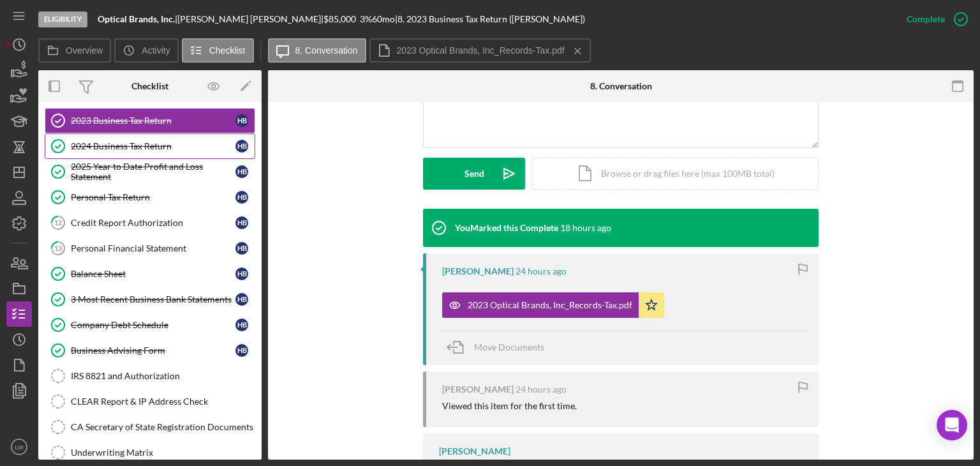
scroll to position [279, 0]
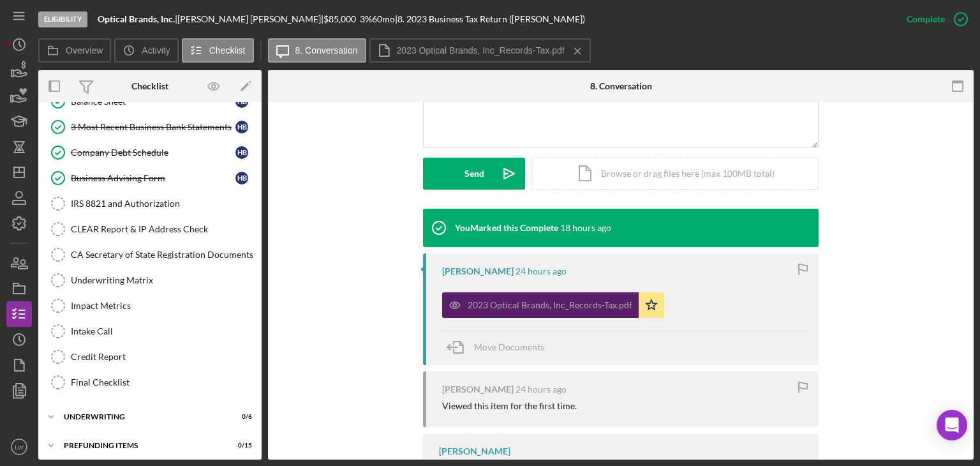
click at [536, 304] on div "2023 Optical Brands, Inc_Records-Tax.pdf" at bounding box center [550, 305] width 165 height 10
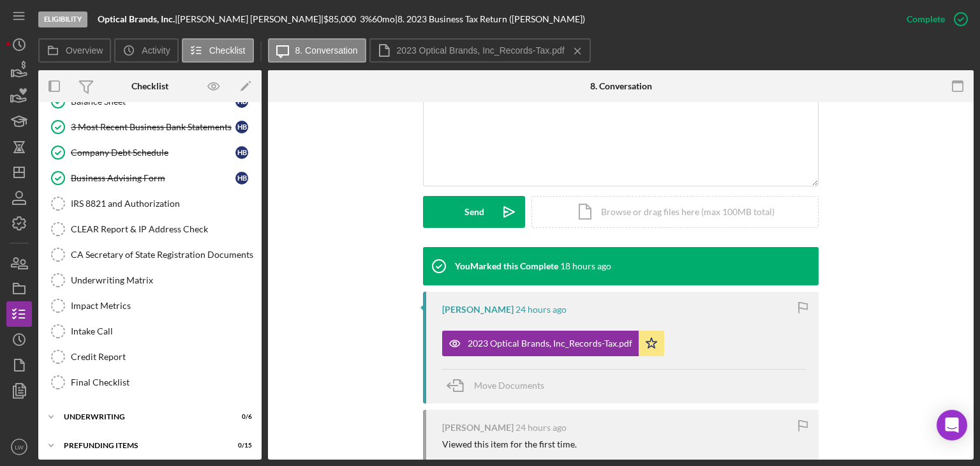
scroll to position [342, 0]
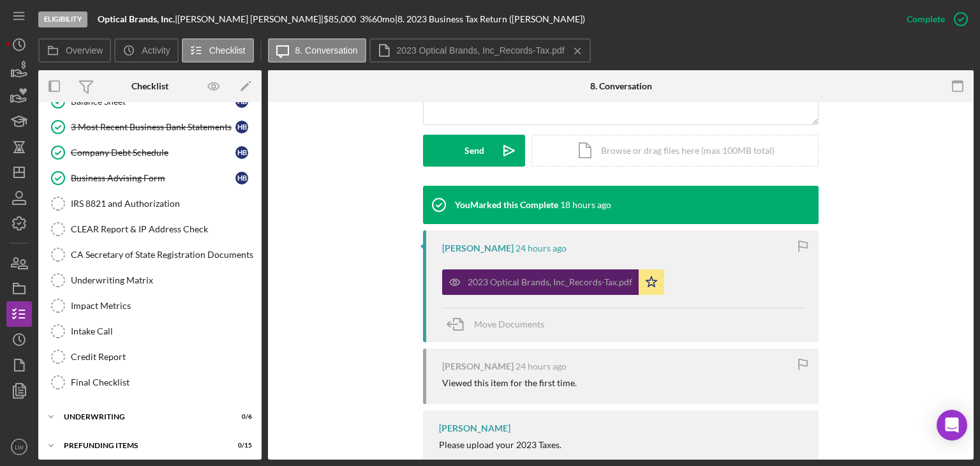
click at [561, 282] on div "2023 Optical Brands, Inc_Records-Tax.pdf" at bounding box center [550, 282] width 165 height 10
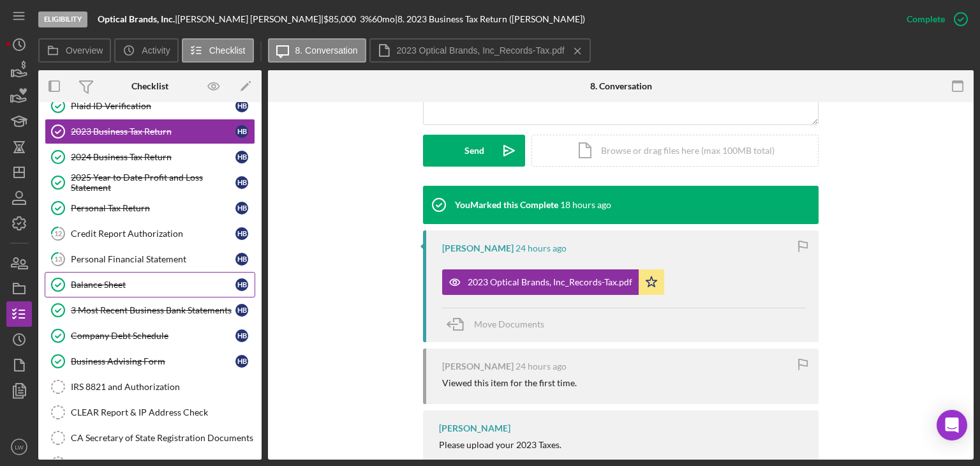
scroll to position [87, 0]
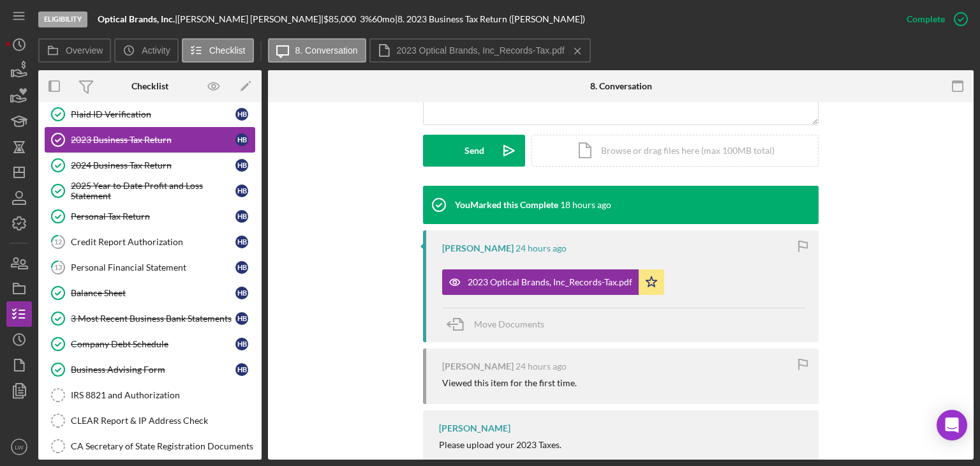
click at [138, 131] on link "2023 Business Tax Return 2023 Business Tax Return H B" at bounding box center [150, 140] width 211 height 26
click at [137, 156] on link "2024 Business Tax Return 2024 Business Tax Return H B" at bounding box center [150, 165] width 211 height 26
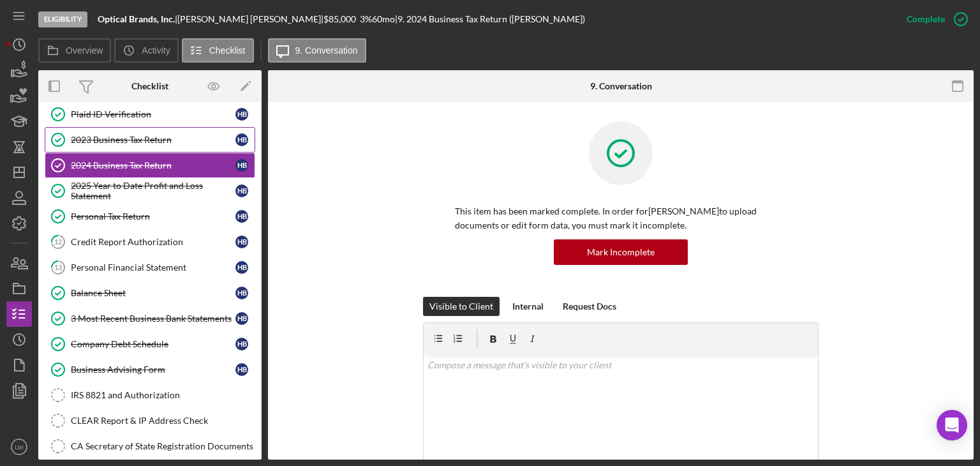
click at [142, 131] on link "2023 Business Tax Return 2023 Business Tax Return H B" at bounding box center [150, 140] width 211 height 26
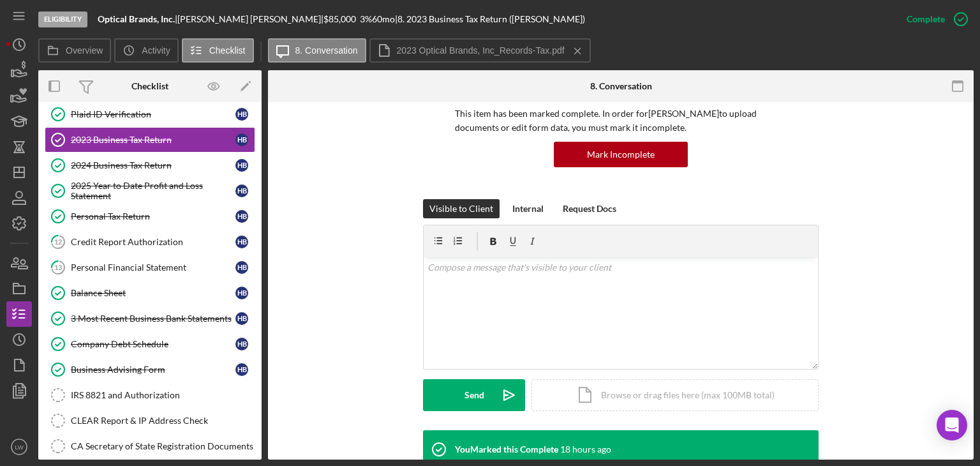
scroll to position [255, 0]
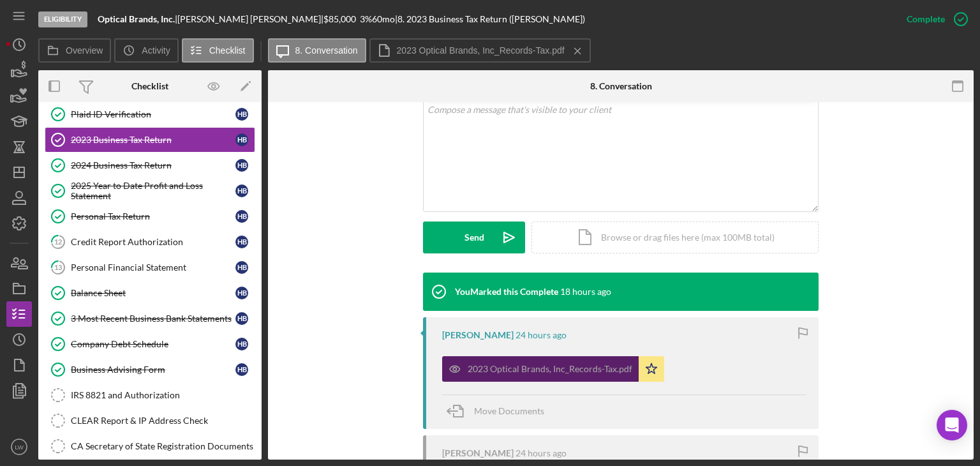
click at [524, 372] on div "2023 Optical Brands, Inc_Records-Tax.pdf" at bounding box center [550, 369] width 165 height 10
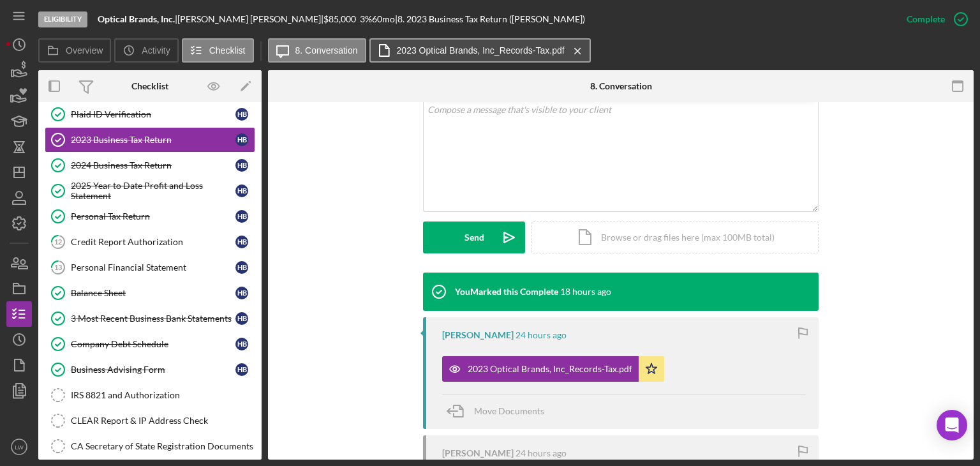
click at [486, 49] on label "2023 Optical Brands, Inc_Records-Tax.pdf" at bounding box center [481, 50] width 168 height 10
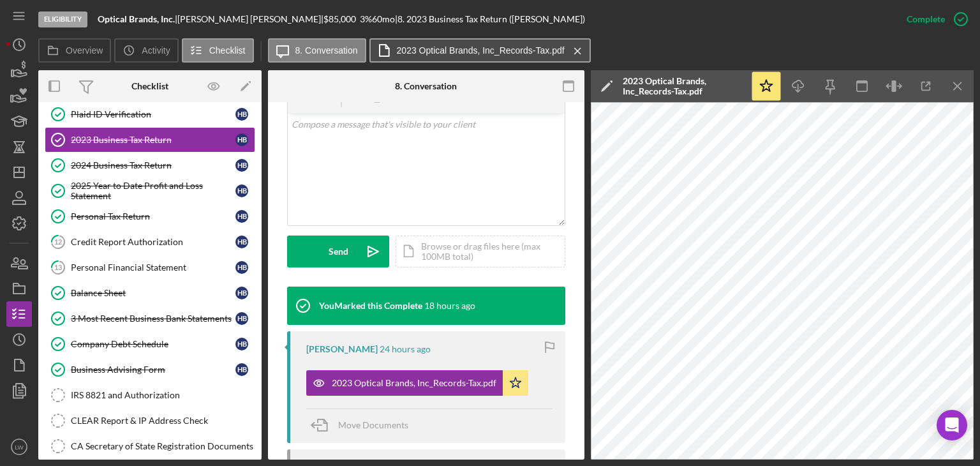
scroll to position [269, 0]
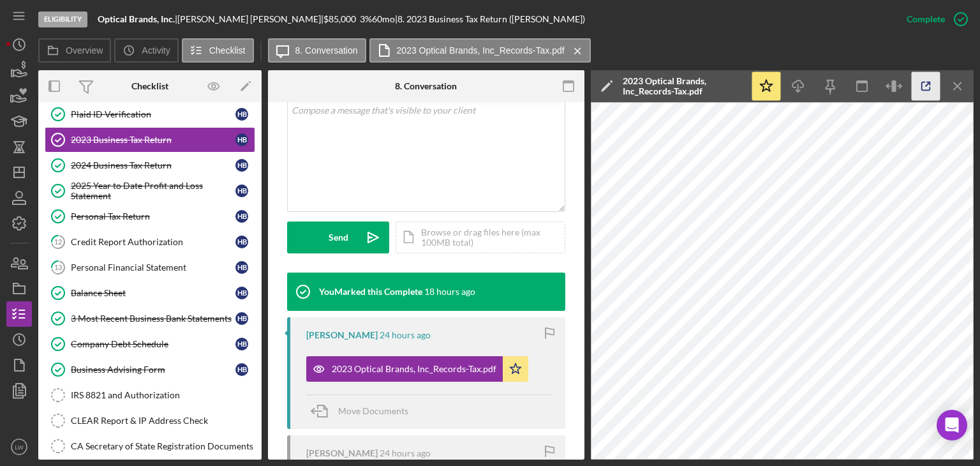
click at [921, 85] on icon "button" at bounding box center [926, 86] width 29 height 29
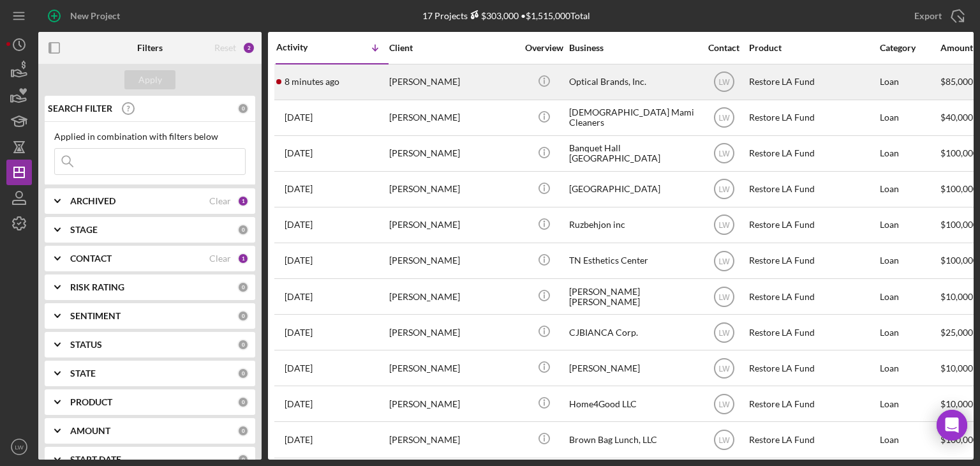
click at [347, 85] on div "8 minutes ago [PERSON_NAME]" at bounding box center [332, 82] width 112 height 34
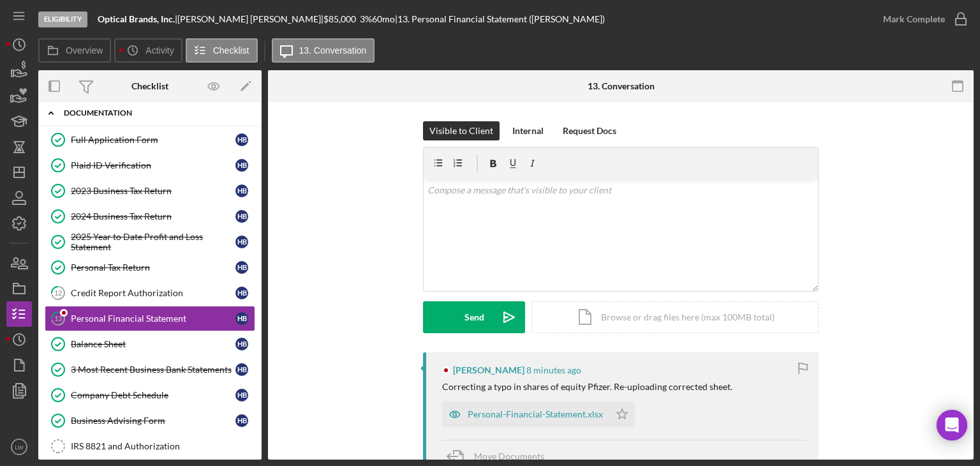
scroll to position [71, 0]
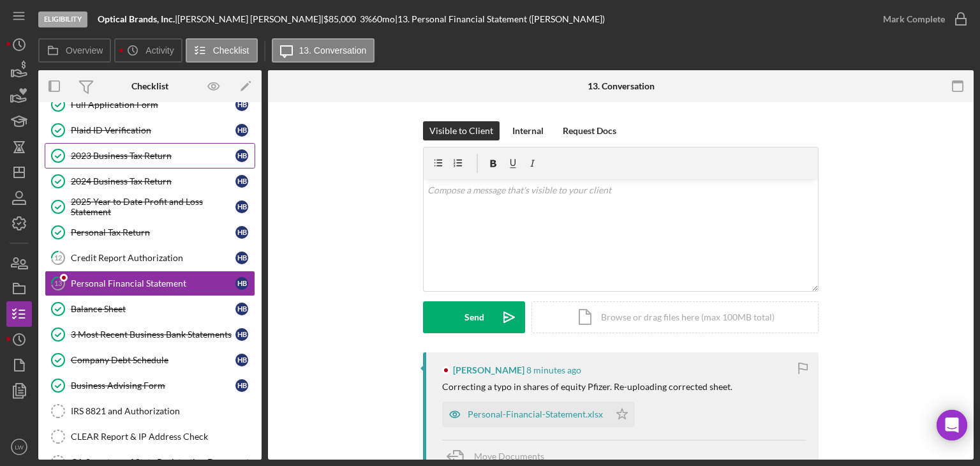
click at [143, 152] on div "2023 Business Tax Return" at bounding box center [153, 156] width 165 height 10
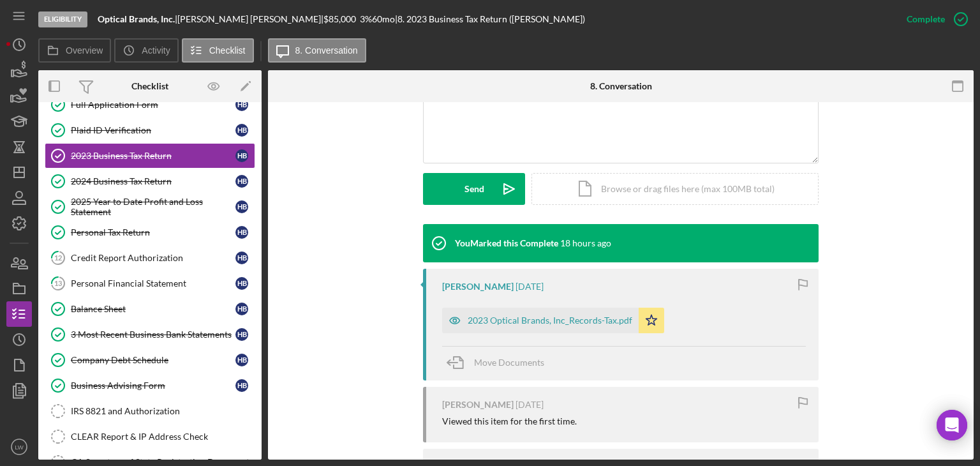
scroll to position [406, 0]
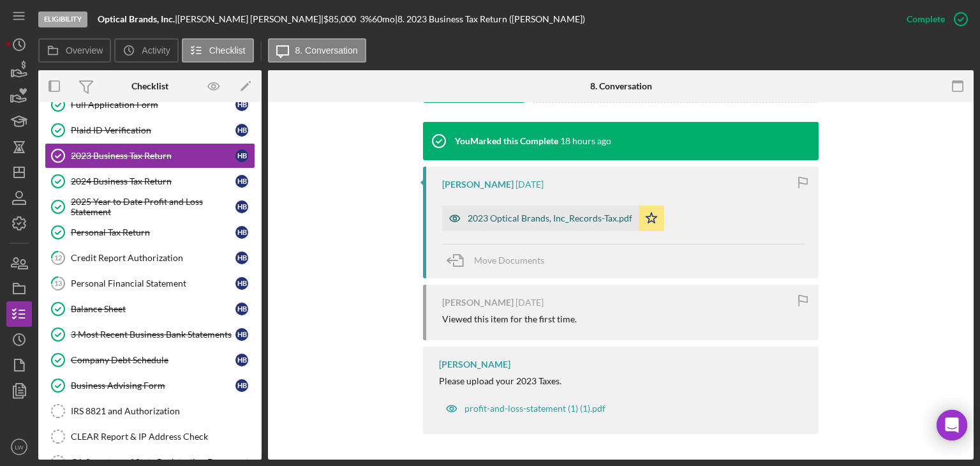
click at [615, 219] on div "2023 Optical Brands, Inc_Records-Tax.pdf" at bounding box center [550, 218] width 165 height 10
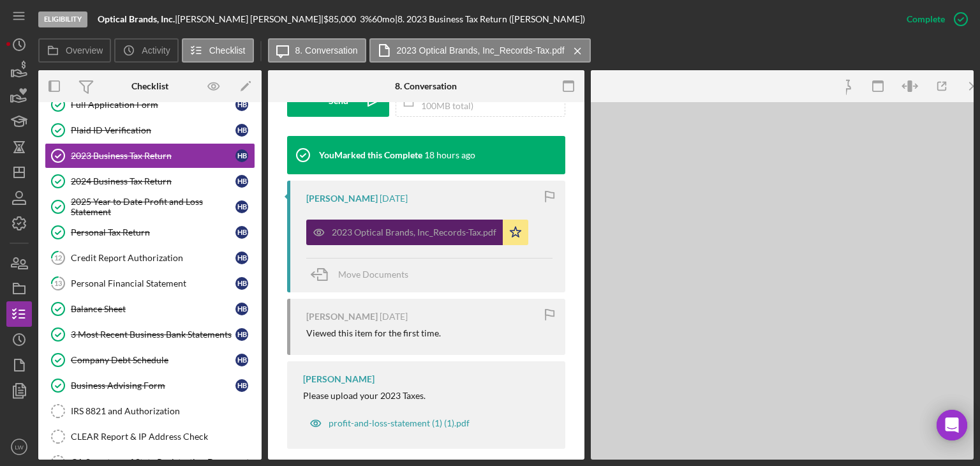
scroll to position [420, 0]
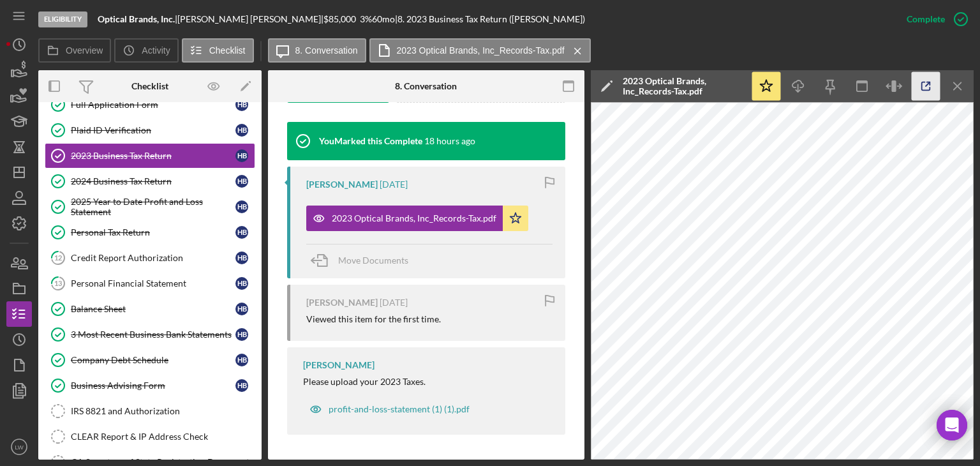
click at [927, 83] on icon "button" at bounding box center [926, 86] width 29 height 29
click at [146, 177] on div "2024 Business Tax Return" at bounding box center [153, 181] width 165 height 10
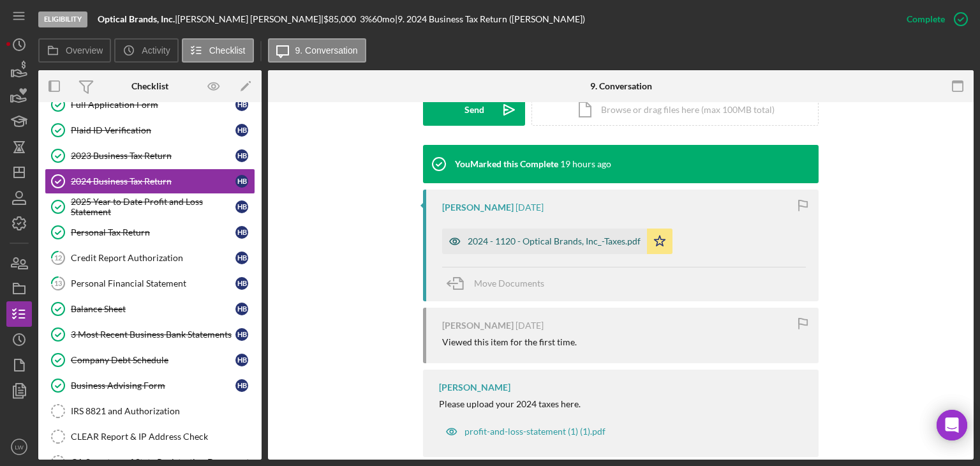
click at [593, 245] on div "2024 - 1120 - Optical Brands, Inc_-Taxes.pdf" at bounding box center [554, 241] width 173 height 10
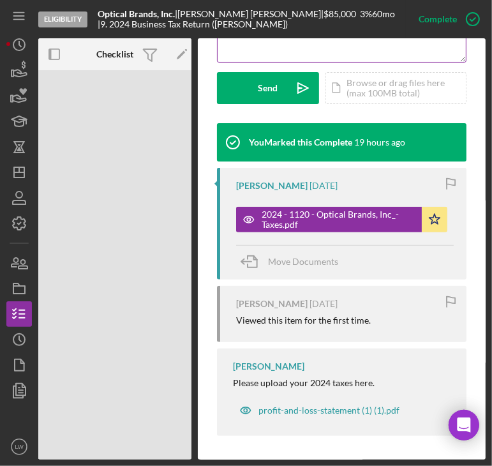
scroll to position [356, 0]
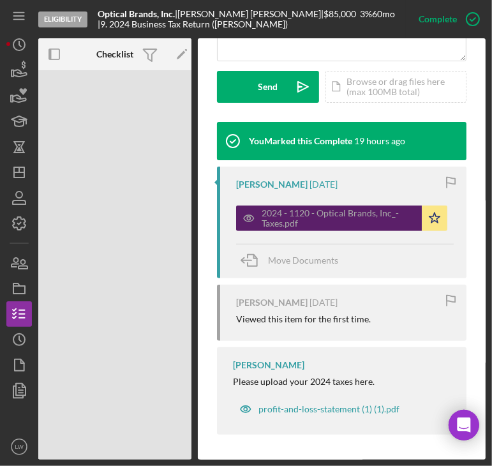
click at [383, 218] on div "2024 - 1120 - Optical Brands, Inc_-Taxes.pdf" at bounding box center [339, 218] width 154 height 20
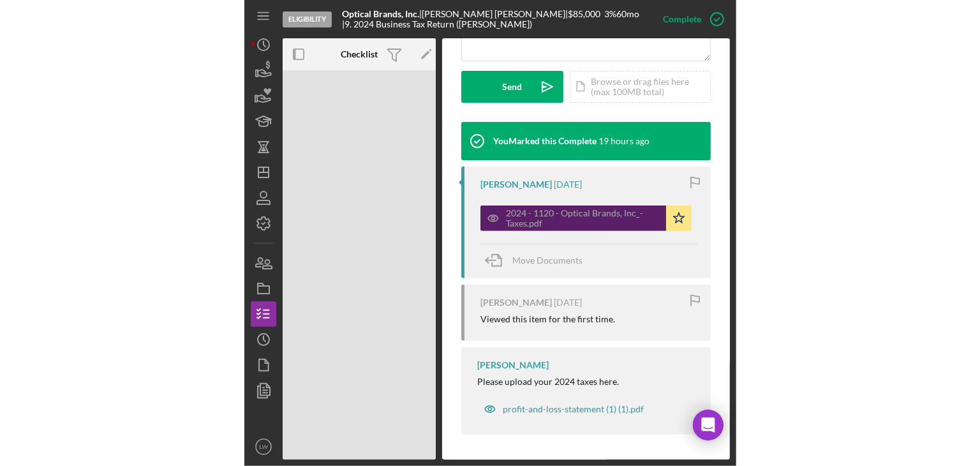
scroll to position [385, 0]
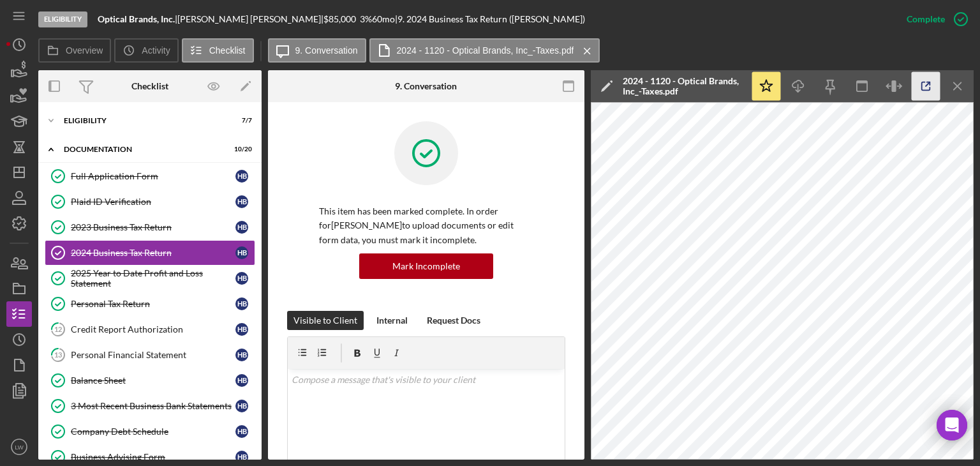
click at [921, 86] on icon "button" at bounding box center [926, 86] width 29 height 29
click at [170, 272] on div "2025 Year to Date Profit and Loss Statement" at bounding box center [153, 278] width 165 height 20
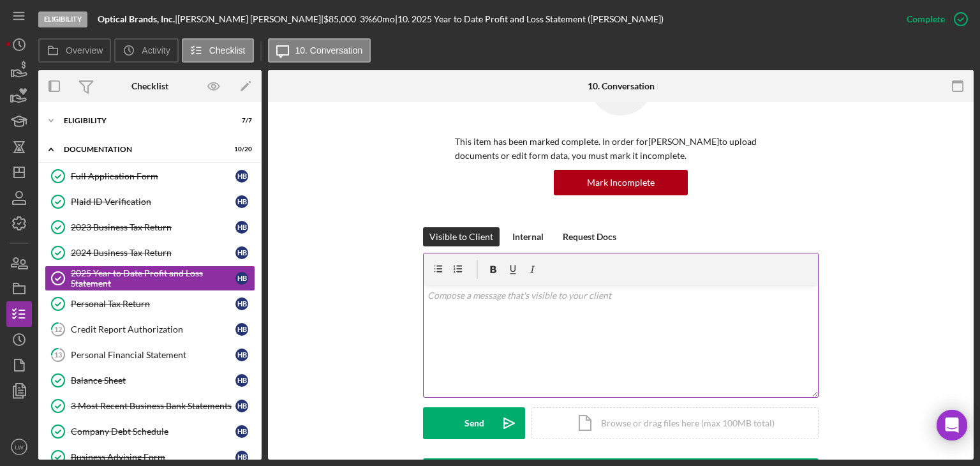
scroll to position [255, 0]
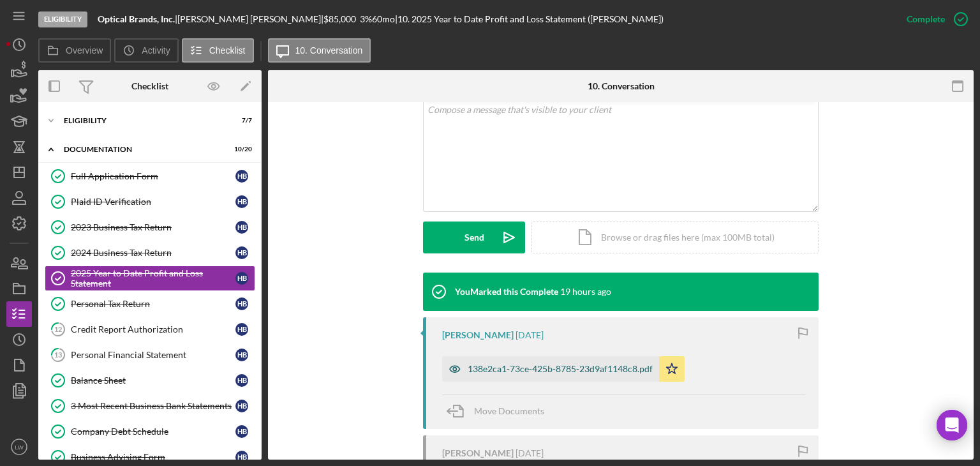
click at [569, 367] on div "138e2ca1-73ce-425b-8785-23d9af1148c8.pdf" at bounding box center [560, 369] width 185 height 10
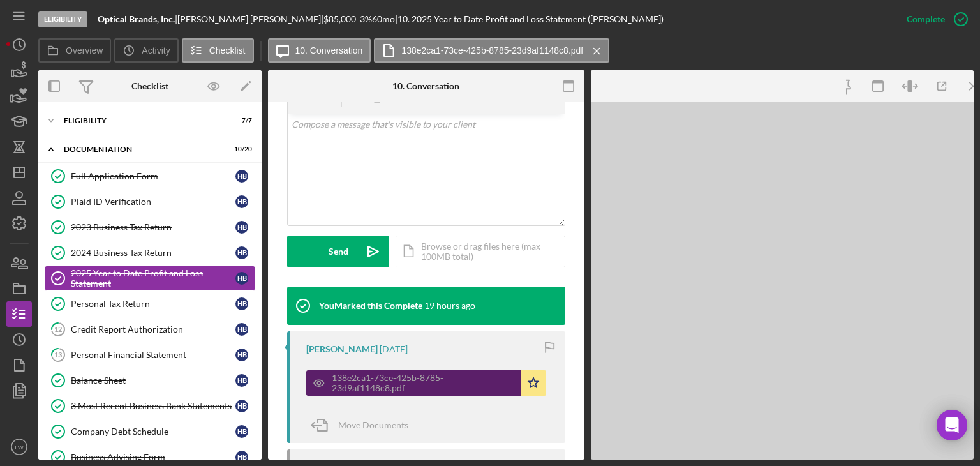
scroll to position [269, 0]
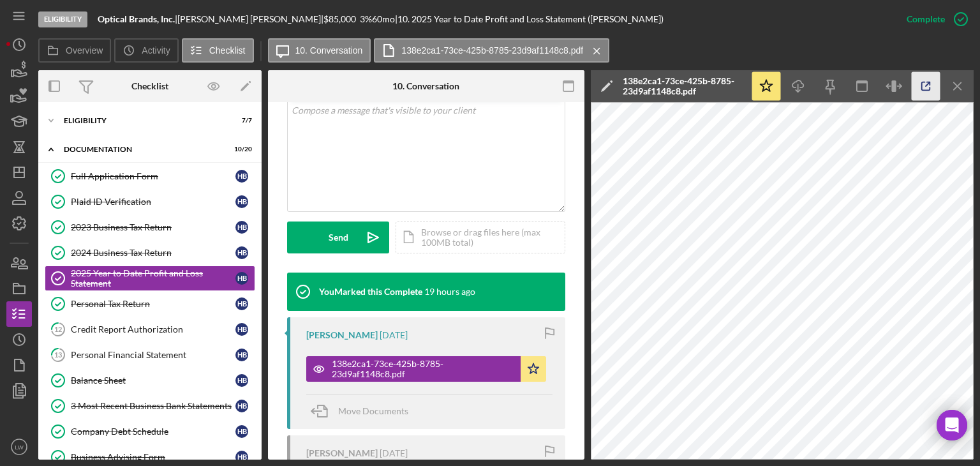
click at [923, 86] on icon "button" at bounding box center [926, 86] width 29 height 29
click at [22, 41] on icon "Icon/History" at bounding box center [19, 45] width 32 height 32
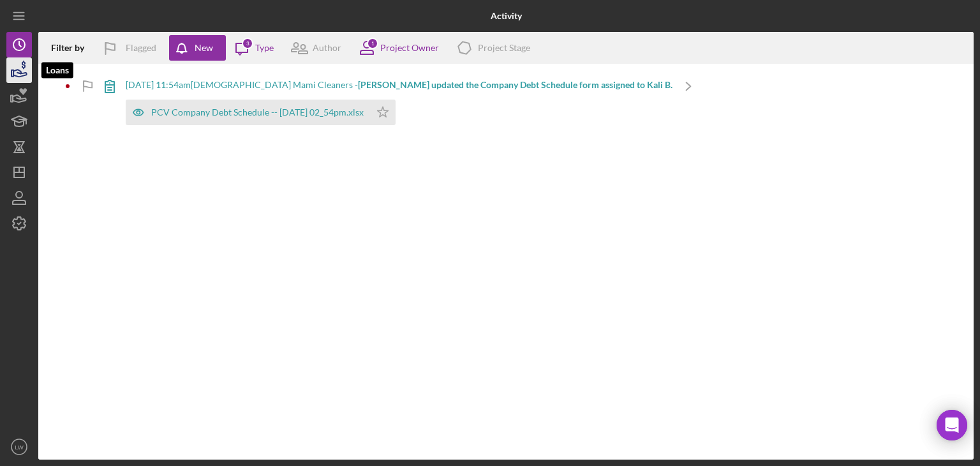
click at [16, 75] on icon "button" at bounding box center [19, 70] width 32 height 32
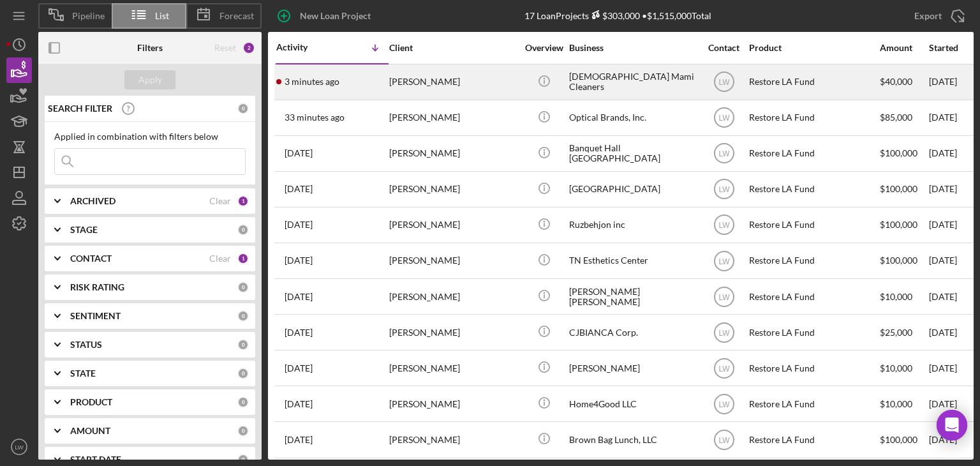
click at [436, 83] on div "Kali Batista" at bounding box center [453, 82] width 128 height 34
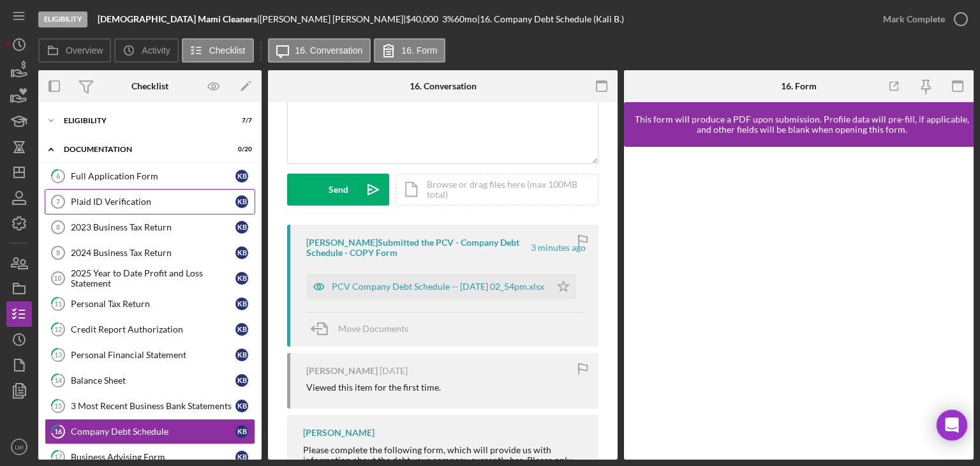
click at [133, 198] on div "Plaid ID Verification" at bounding box center [153, 202] width 165 height 10
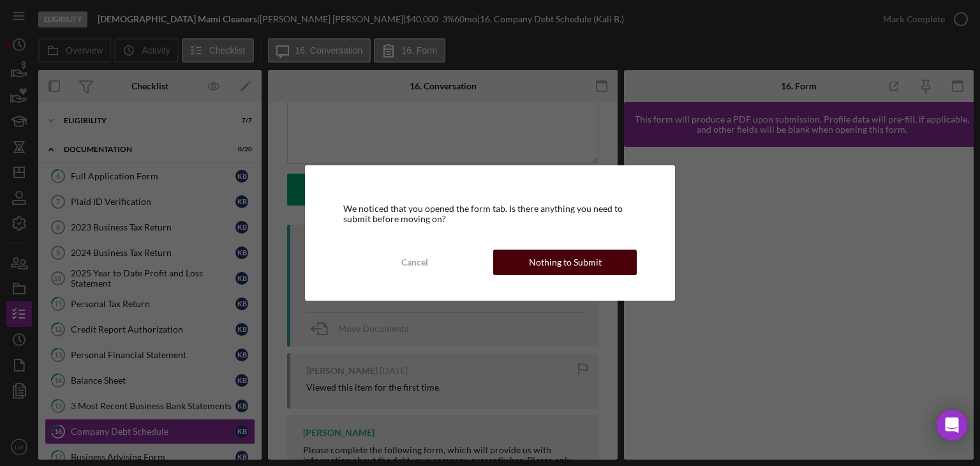
click at [560, 264] on div "Nothing to Submit" at bounding box center [565, 262] width 73 height 26
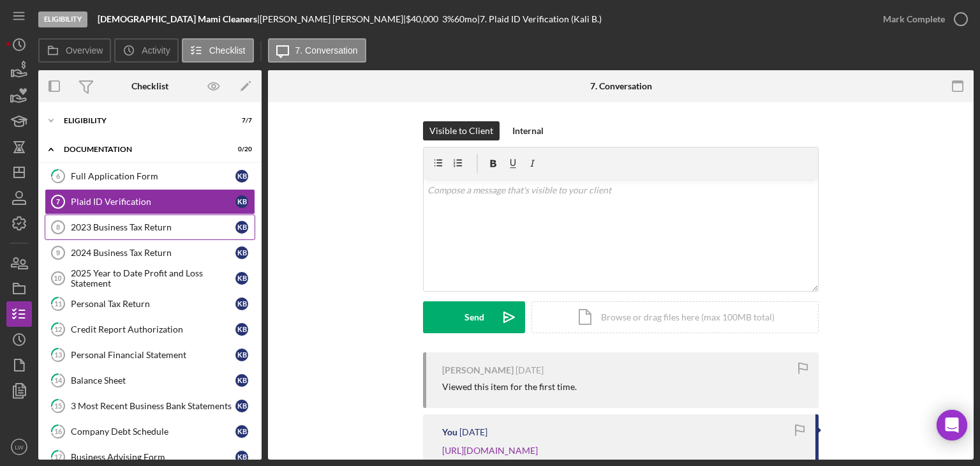
click at [145, 228] on div "2023 Business Tax Return" at bounding box center [153, 227] width 165 height 10
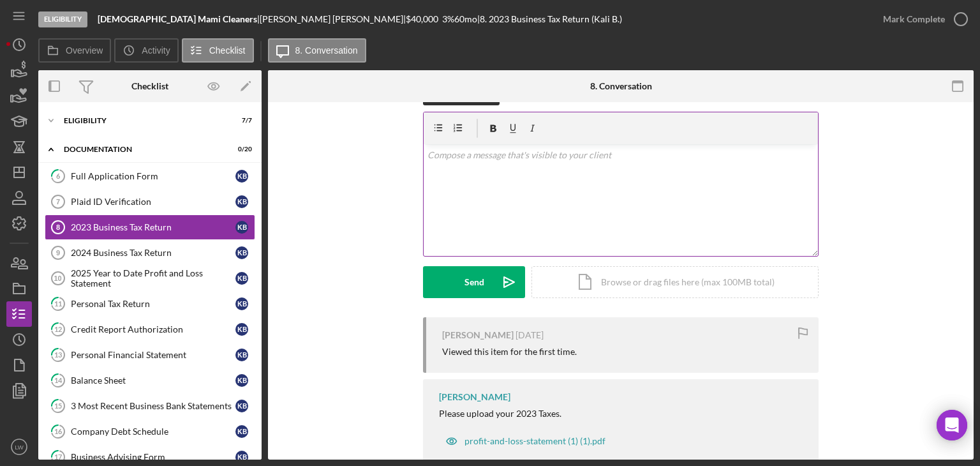
scroll to position [68, 0]
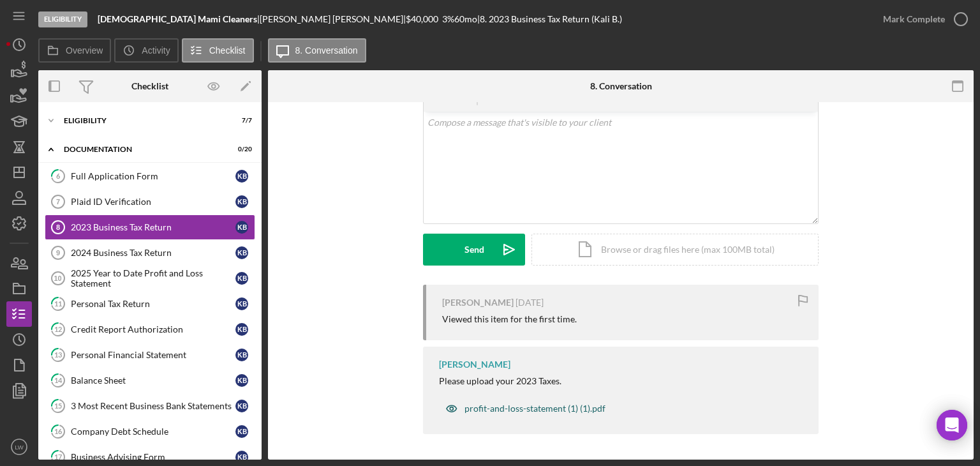
click at [514, 409] on div "profit-and-loss-statement (1) (1).pdf" at bounding box center [535, 408] width 141 height 10
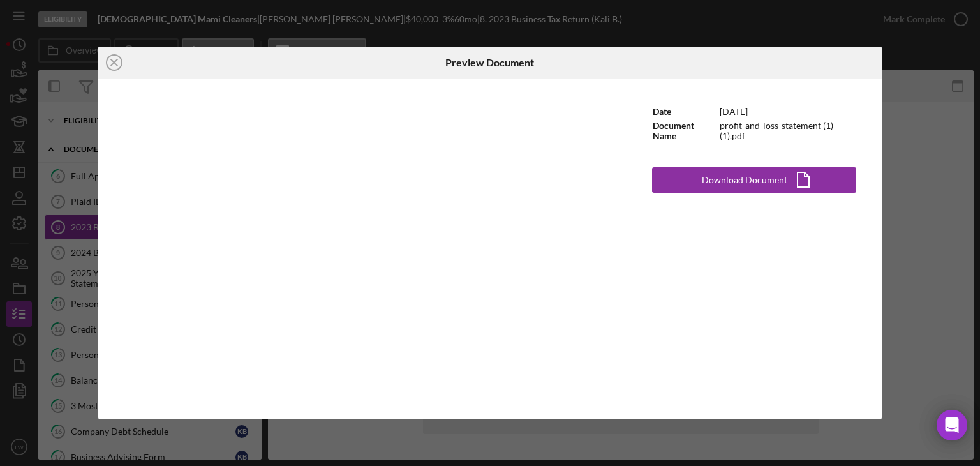
click at [944, 195] on div "Icon/Close Preview Document Date 5/16/2022 Document Name profit-and-loss-statem…" at bounding box center [490, 233] width 980 height 466
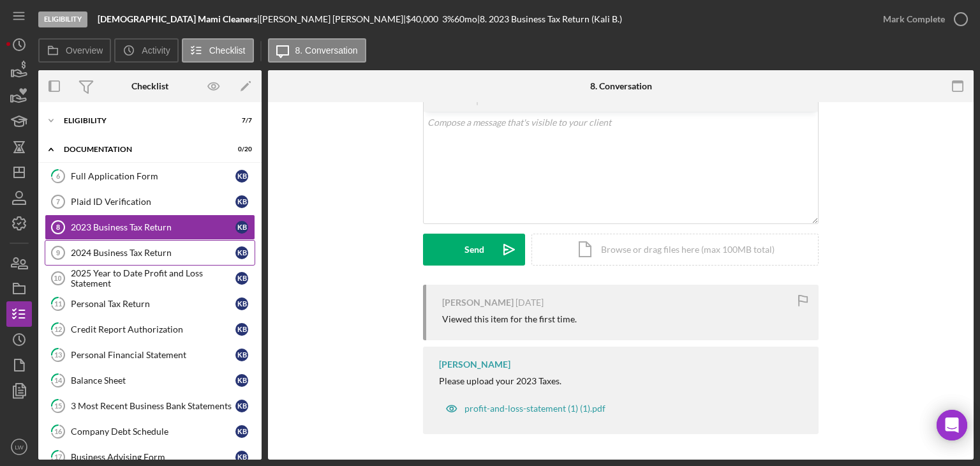
click at [116, 251] on div "2024 Business Tax Return" at bounding box center [153, 253] width 165 height 10
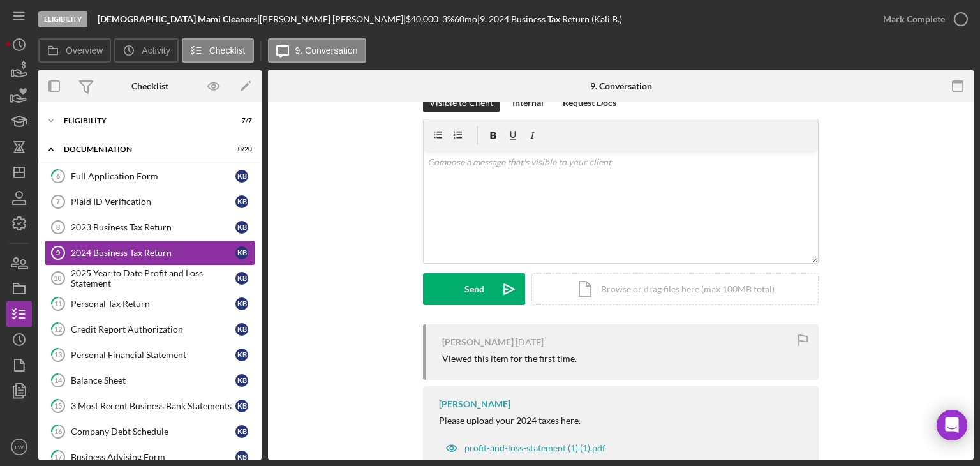
scroll to position [68, 0]
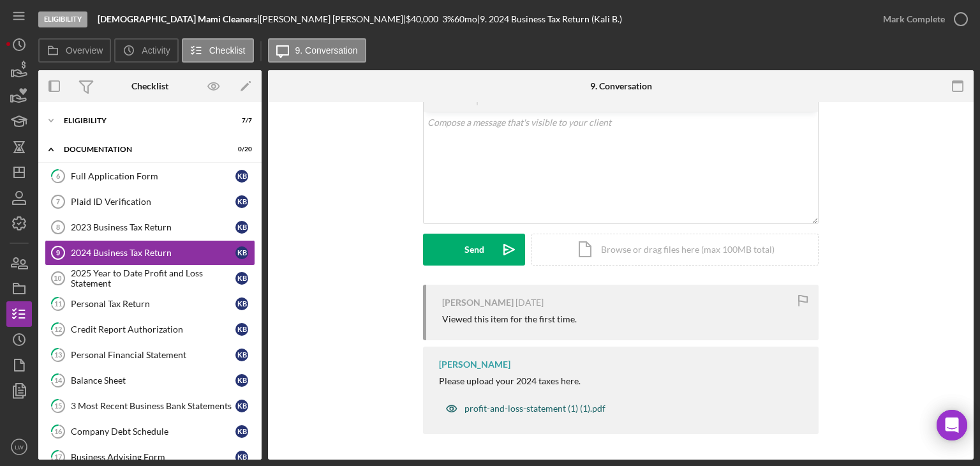
click at [559, 408] on div "profit-and-loss-statement (1) (1).pdf" at bounding box center [535, 408] width 141 height 10
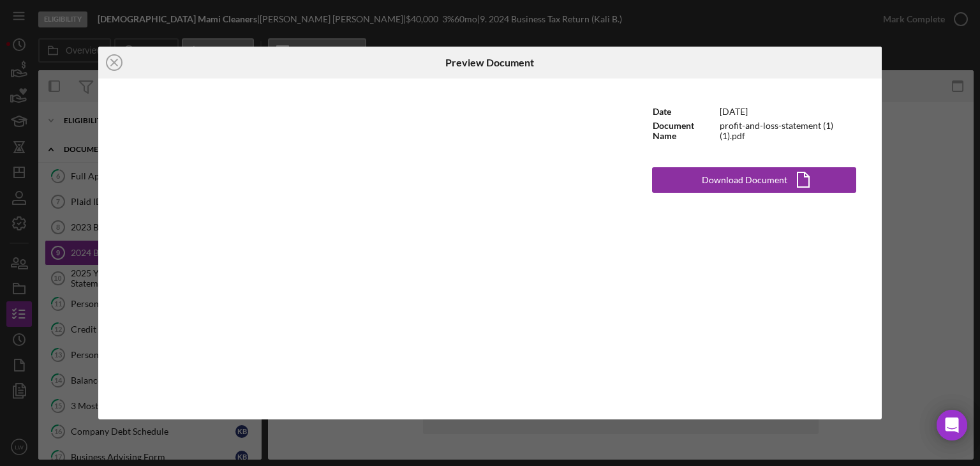
click at [928, 133] on div "Icon/Close Preview Document Date 5/16/2022 Document Name profit-and-loss-statem…" at bounding box center [490, 233] width 980 height 466
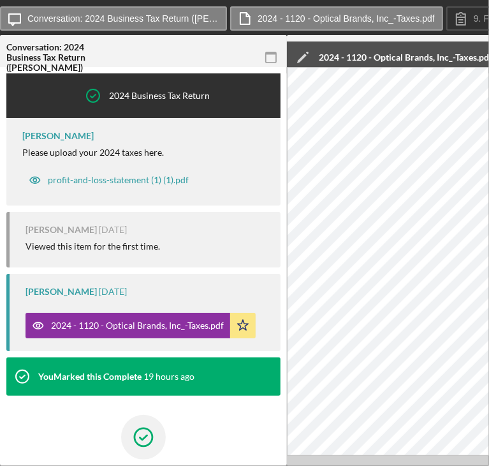
click at [271, 57] on icon "button" at bounding box center [271, 57] width 29 height 29
